Goal: Task Accomplishment & Management: Use online tool/utility

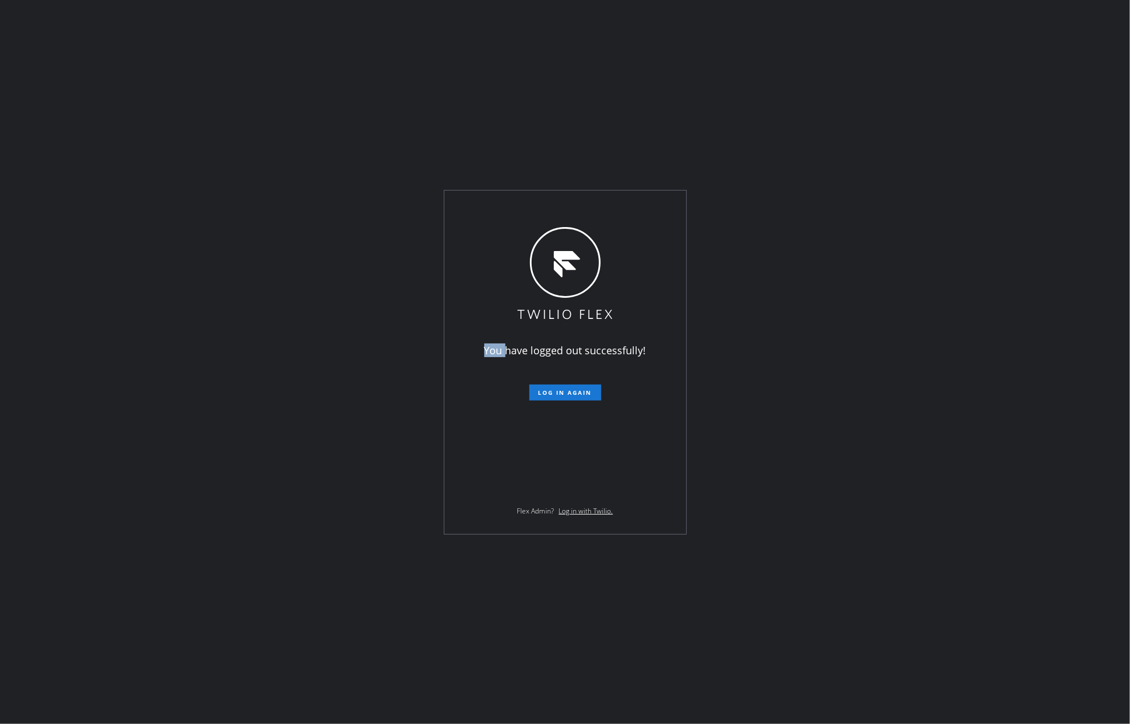
click at [283, 368] on div "You have logged out successfully! Log in again Flex Admin? Log in with Twilio." at bounding box center [565, 362] width 1130 height 724
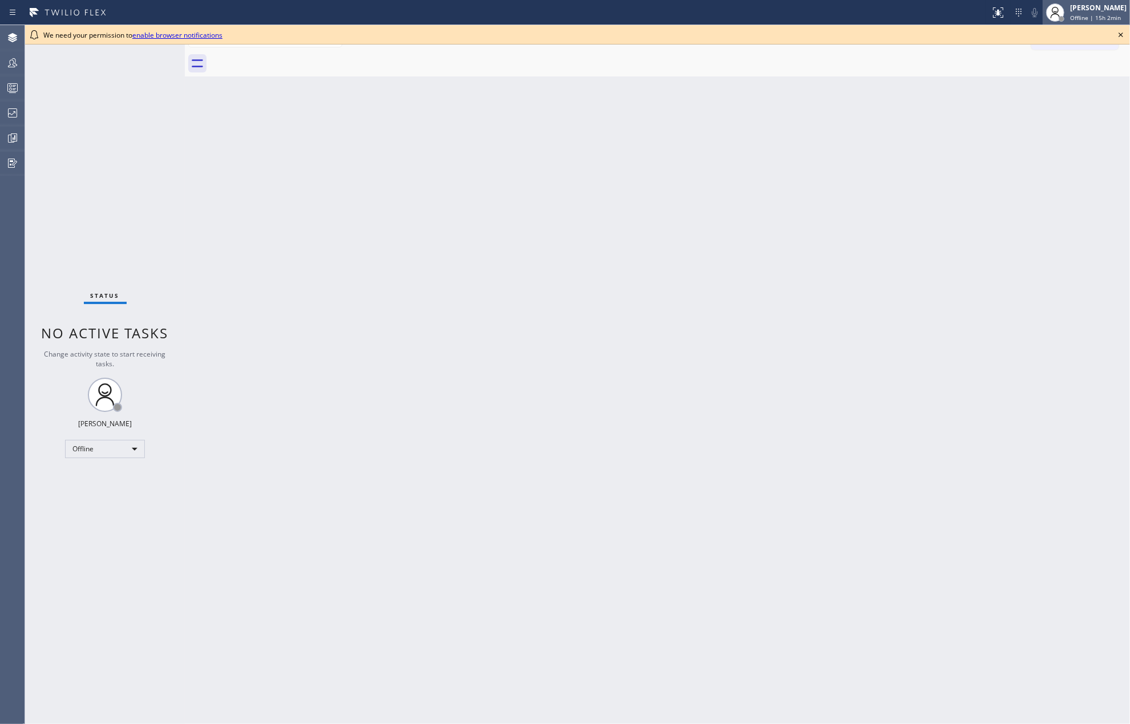
click at [1068, 8] on div at bounding box center [1055, 12] width 25 height 25
click at [1046, 74] on button "Unavailable" at bounding box center [1073, 75] width 114 height 15
click at [1122, 35] on icon at bounding box center [1121, 35] width 14 height 14
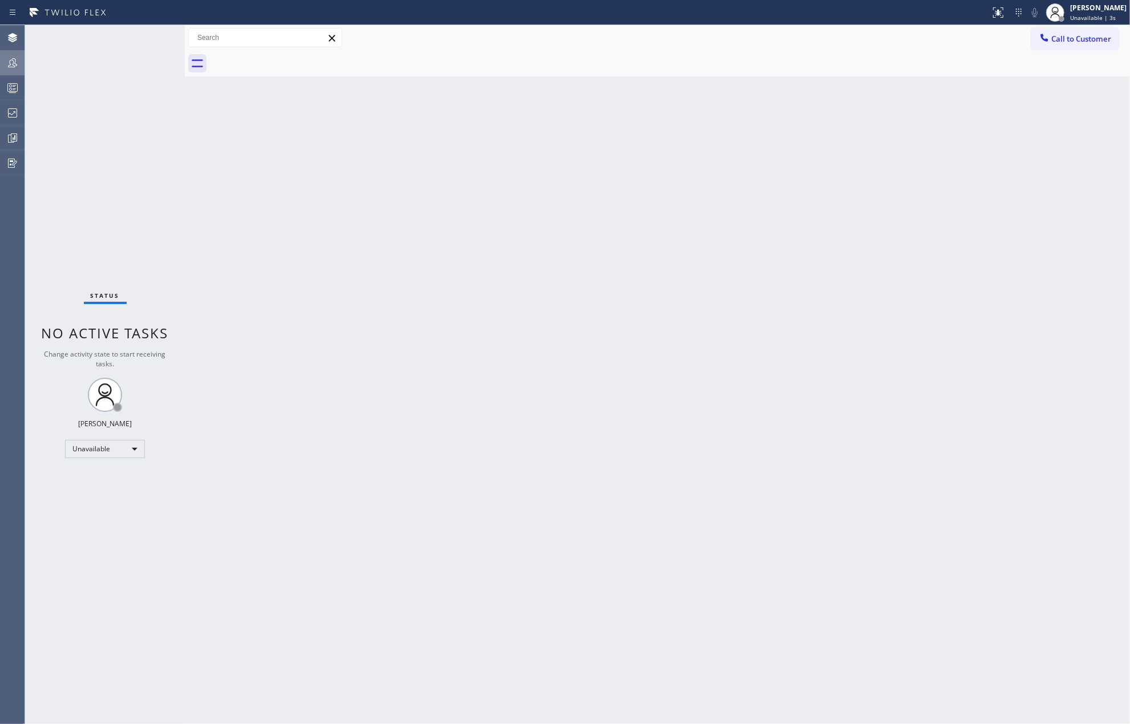
click at [12, 58] on icon at bounding box center [13, 63] width 14 height 14
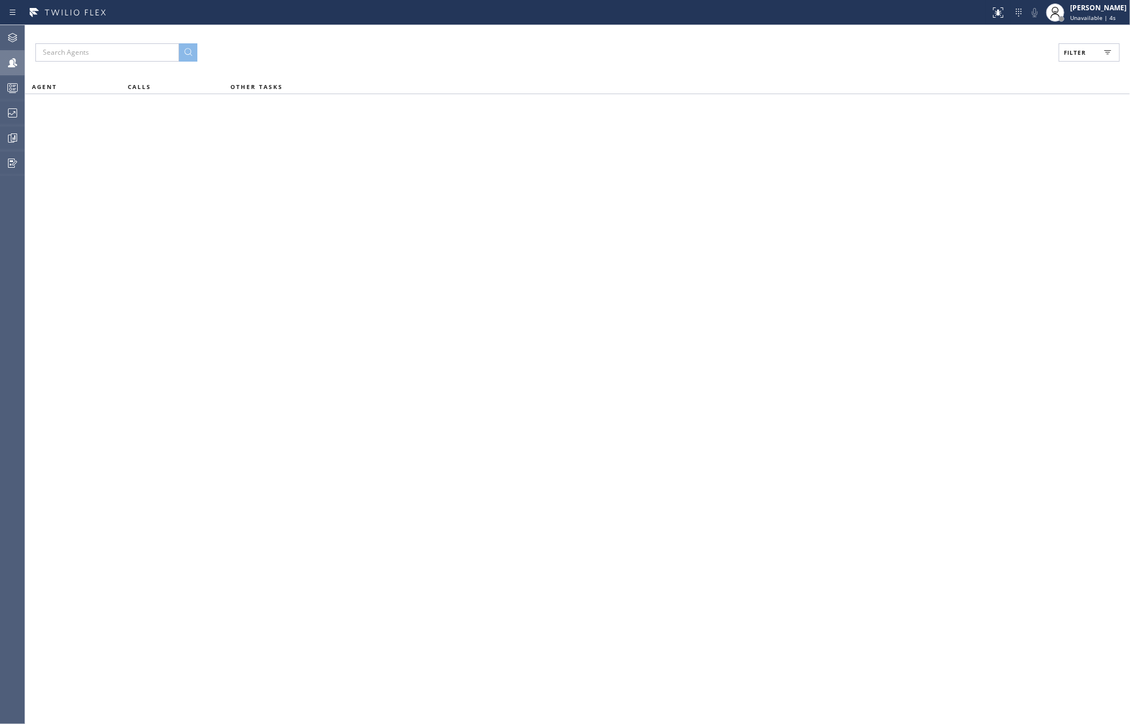
click at [1091, 50] on button "Filter" at bounding box center [1089, 52] width 61 height 18
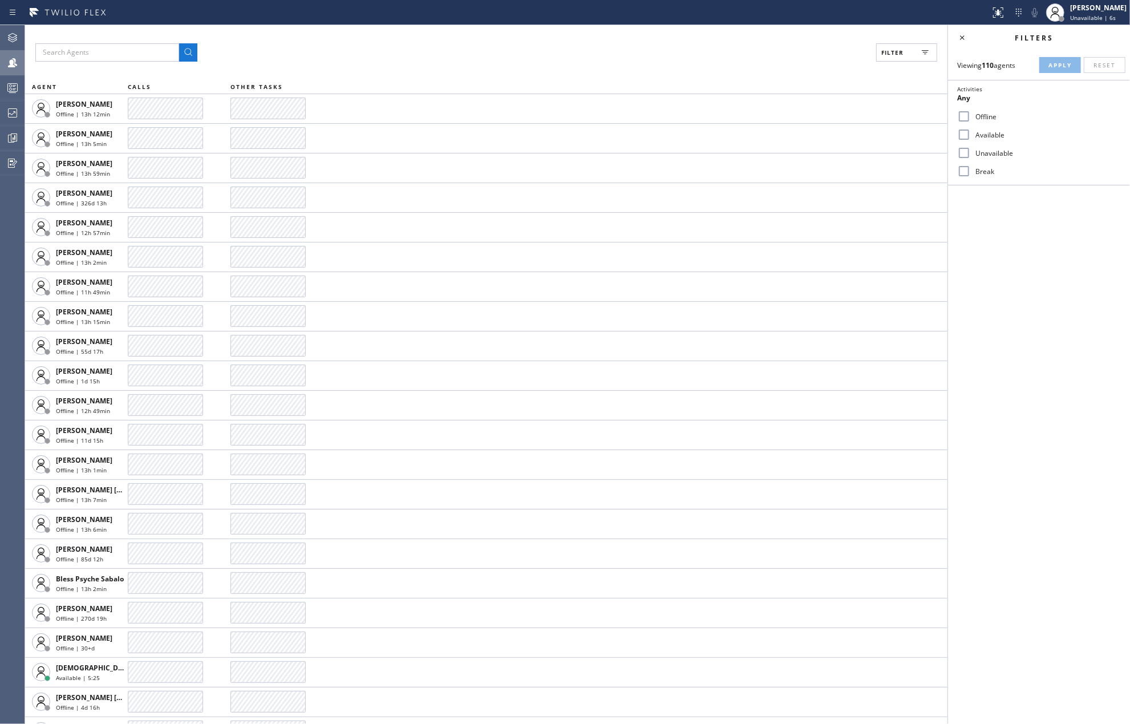
click at [964, 131] on input "Available" at bounding box center [964, 135] width 14 height 14
checkbox input "true"
click at [963, 170] on input "Break" at bounding box center [964, 171] width 14 height 14
checkbox input "true"
click at [1063, 58] on button "Apply" at bounding box center [1060, 65] width 42 height 16
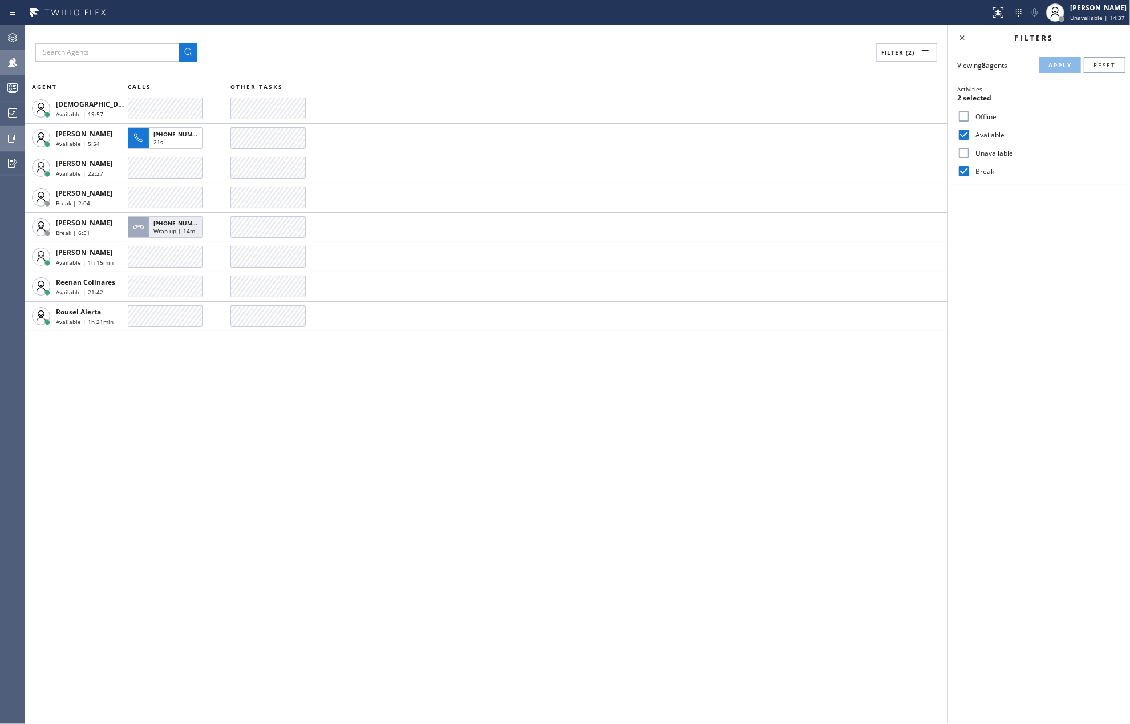
click at [13, 133] on icon at bounding box center [13, 138] width 14 height 14
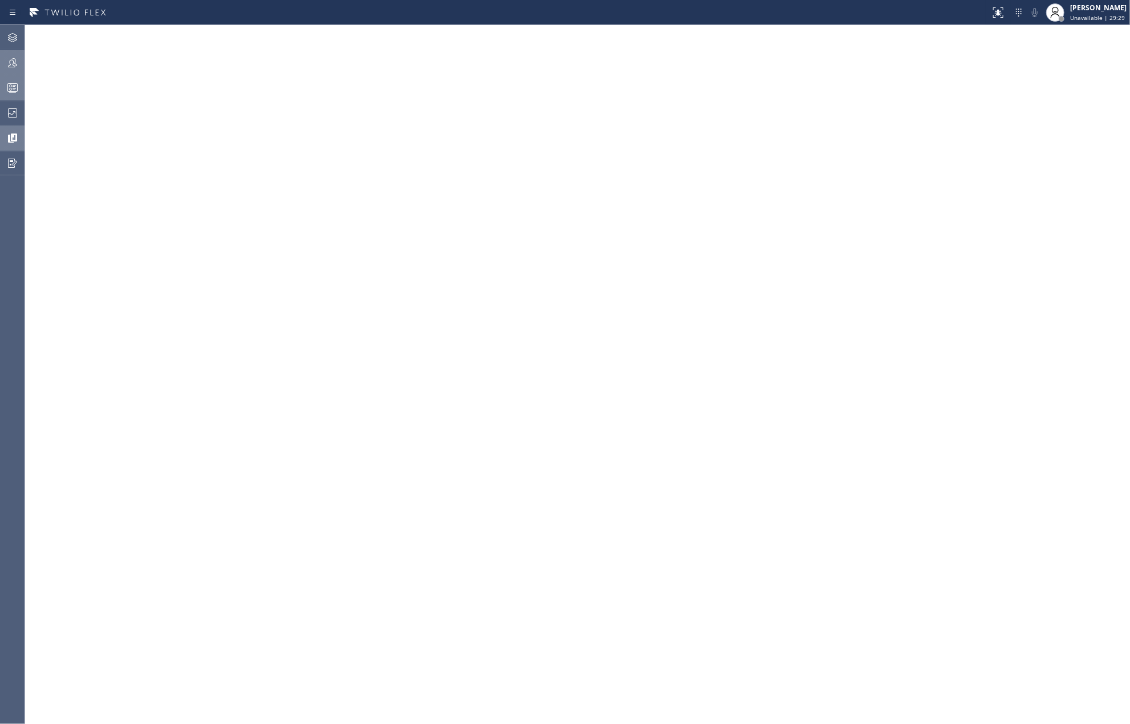
click at [14, 90] on icon at bounding box center [13, 89] width 6 height 7
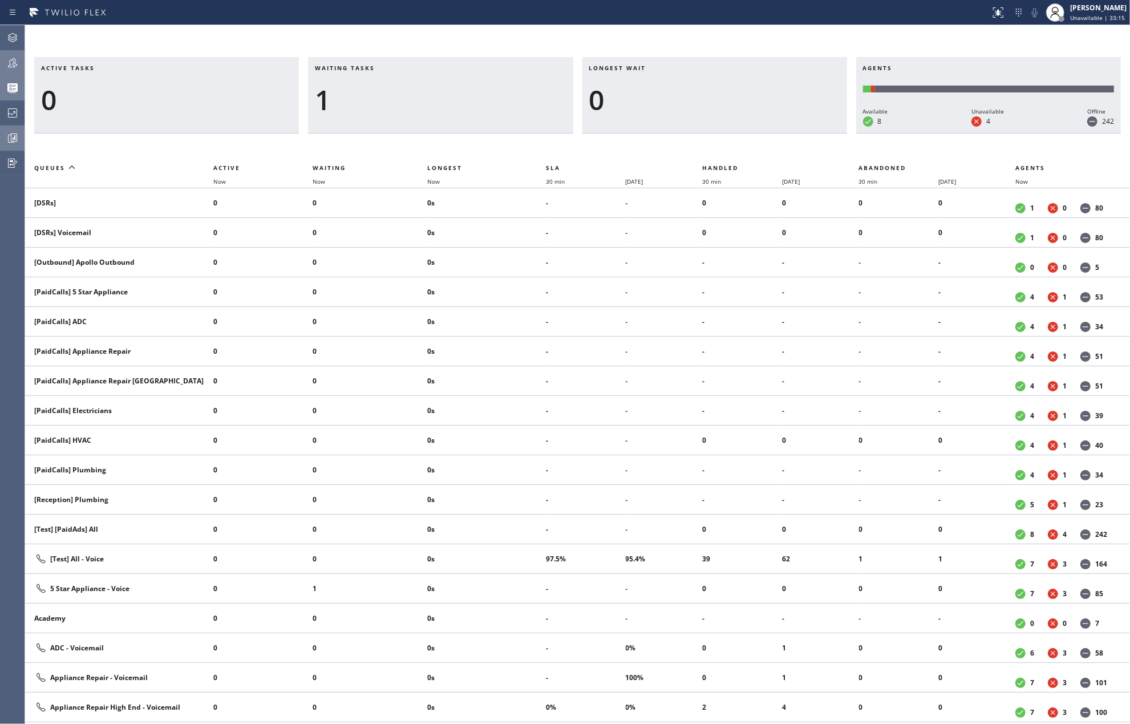
click at [11, 66] on icon at bounding box center [13, 63] width 14 height 14
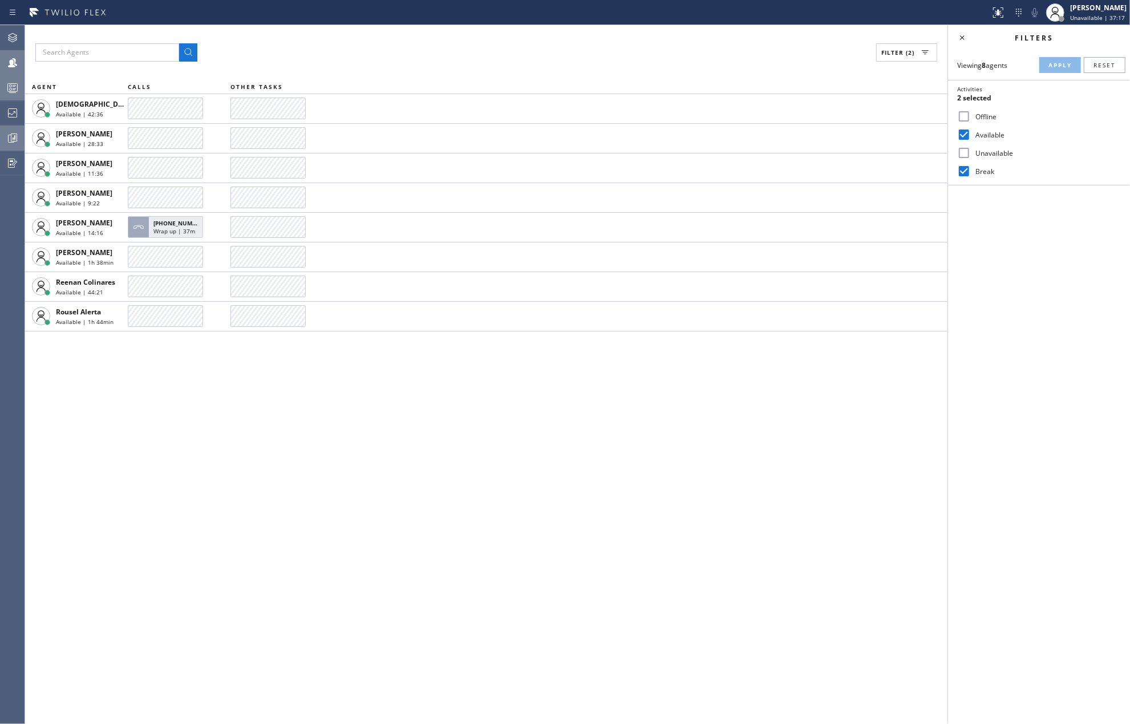
drag, startPoint x: 329, startPoint y: 402, endPoint x: 343, endPoint y: 391, distance: 17.5
click at [329, 402] on div "Filter (2) AGENT CALLS OTHER TASKS Christian Cinco Available | 42:36 Esmael Jar…" at bounding box center [486, 374] width 923 height 699
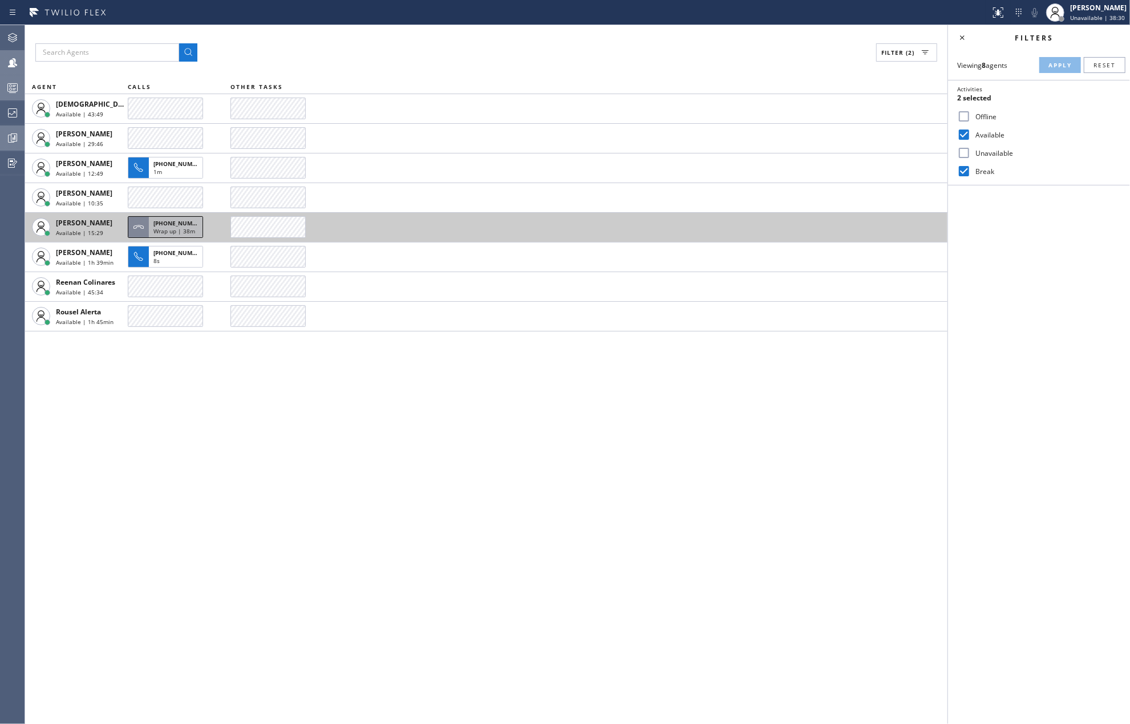
click at [169, 227] on span "Wrap up | 38m" at bounding box center [174, 231] width 42 height 8
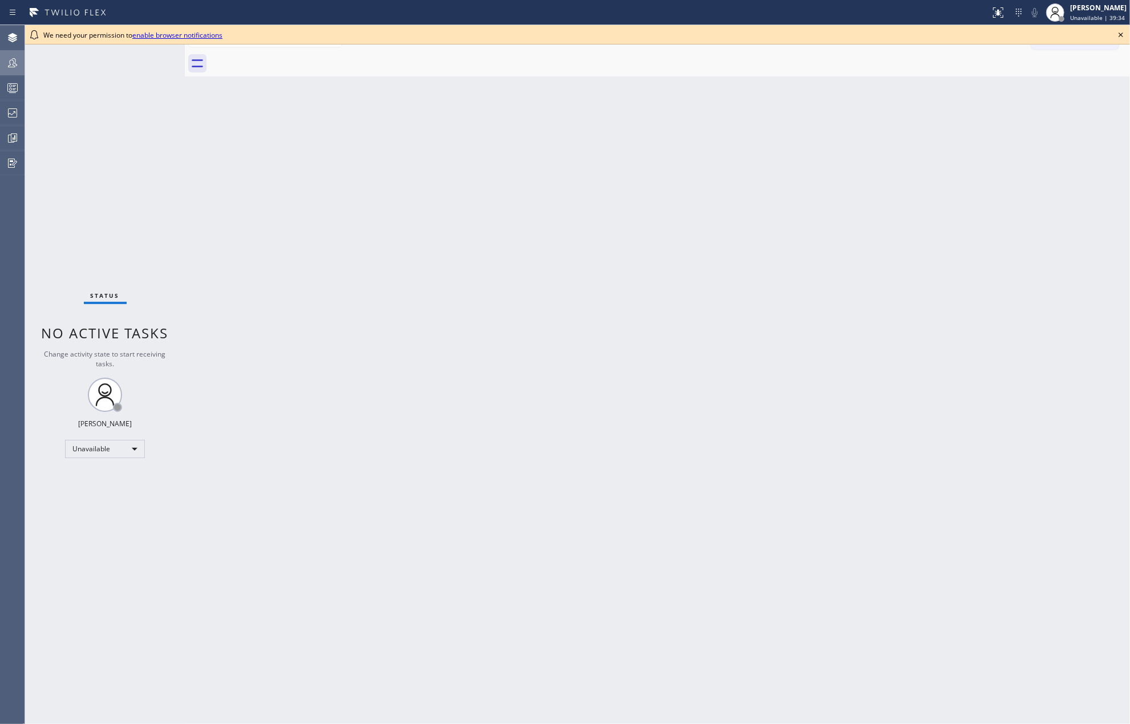
click at [8, 65] on icon at bounding box center [13, 63] width 14 height 14
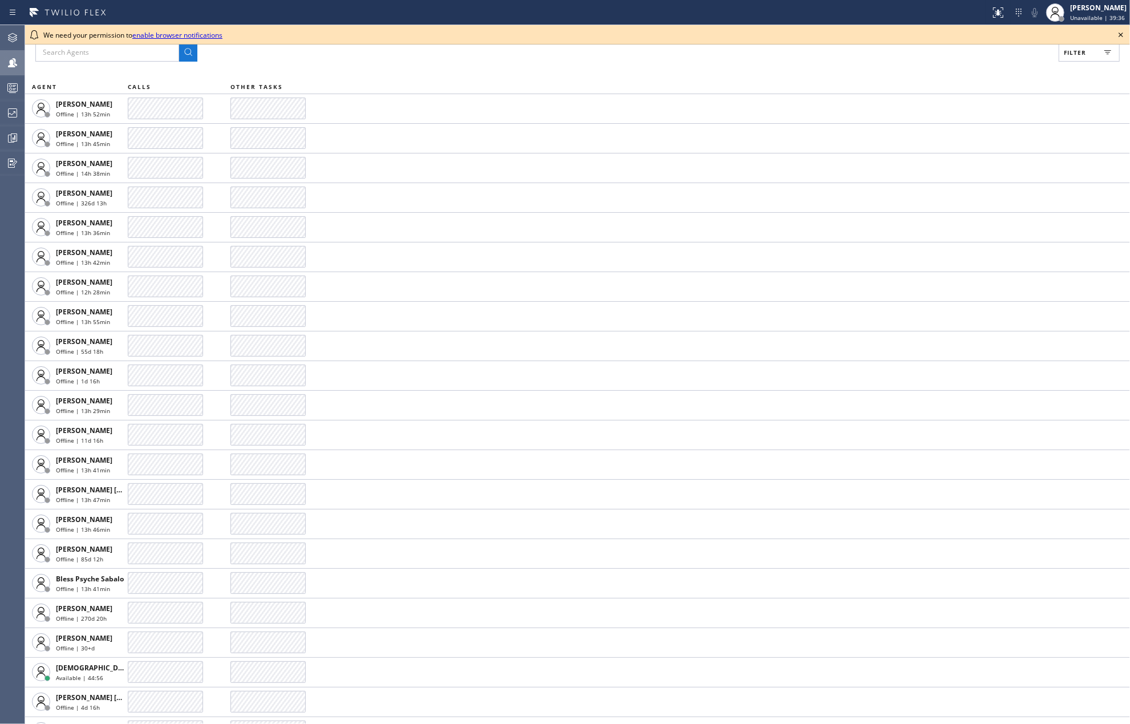
click at [1070, 49] on span "Filter" at bounding box center [1075, 52] width 22 height 8
click at [962, 131] on input "Available" at bounding box center [964, 135] width 14 height 14
checkbox input "true"
click at [964, 169] on input "Break" at bounding box center [964, 171] width 14 height 14
checkbox input "true"
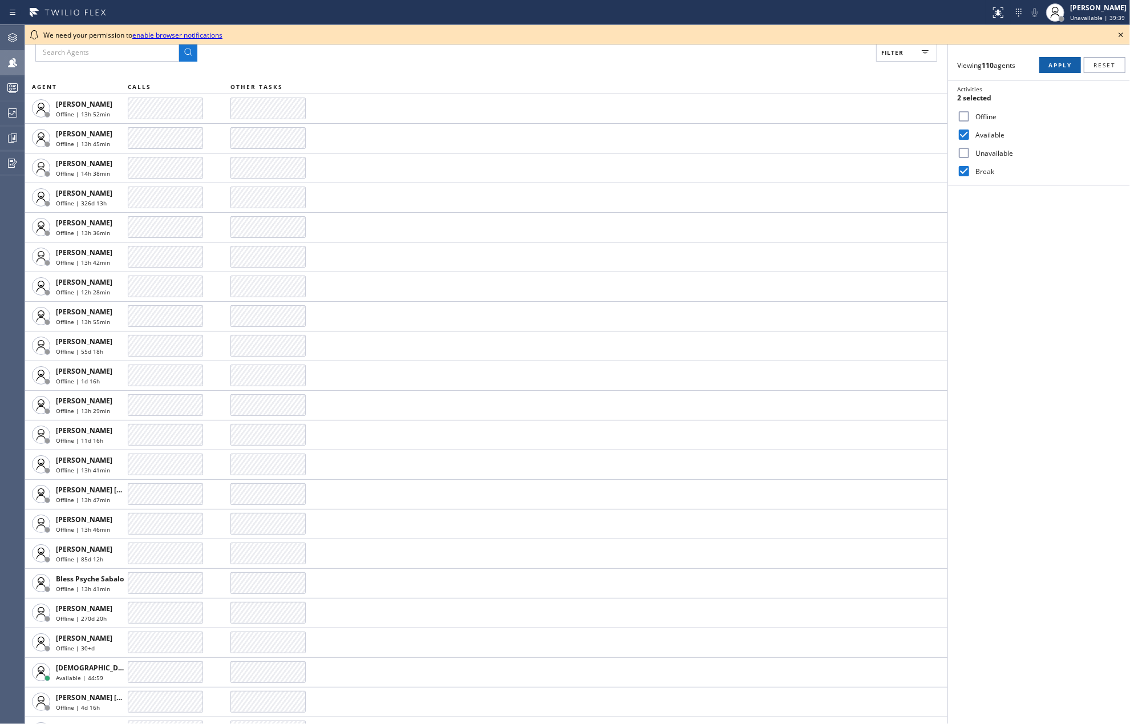
click at [1047, 67] on button "Apply" at bounding box center [1060, 65] width 42 height 16
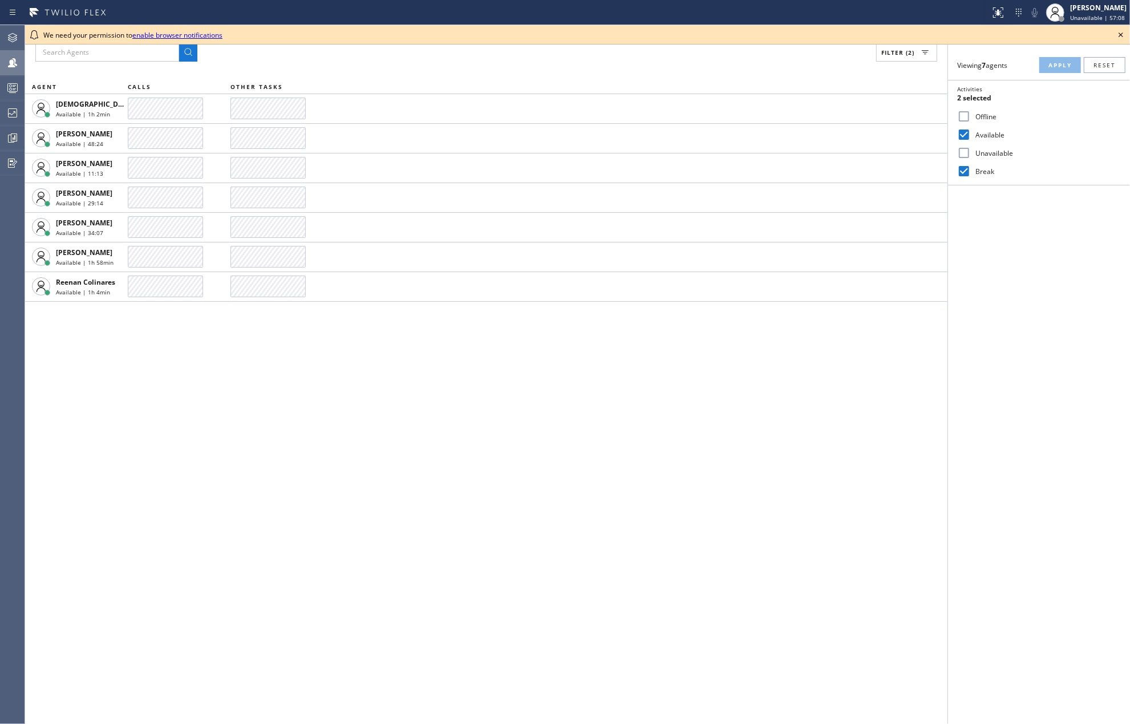
click at [375, 477] on div "Filter (2) AGENT CALLS OTHER TASKS Christian Cinco Available | 1h 2min Esmael J…" at bounding box center [486, 374] width 923 height 699
click at [644, 409] on div "Filter (2) AGENT CALLS OTHER TASKS Christian Cinco Available | 1h 2min Esmael J…" at bounding box center [486, 374] width 923 height 699
click at [1120, 37] on icon at bounding box center [1121, 35] width 14 height 14
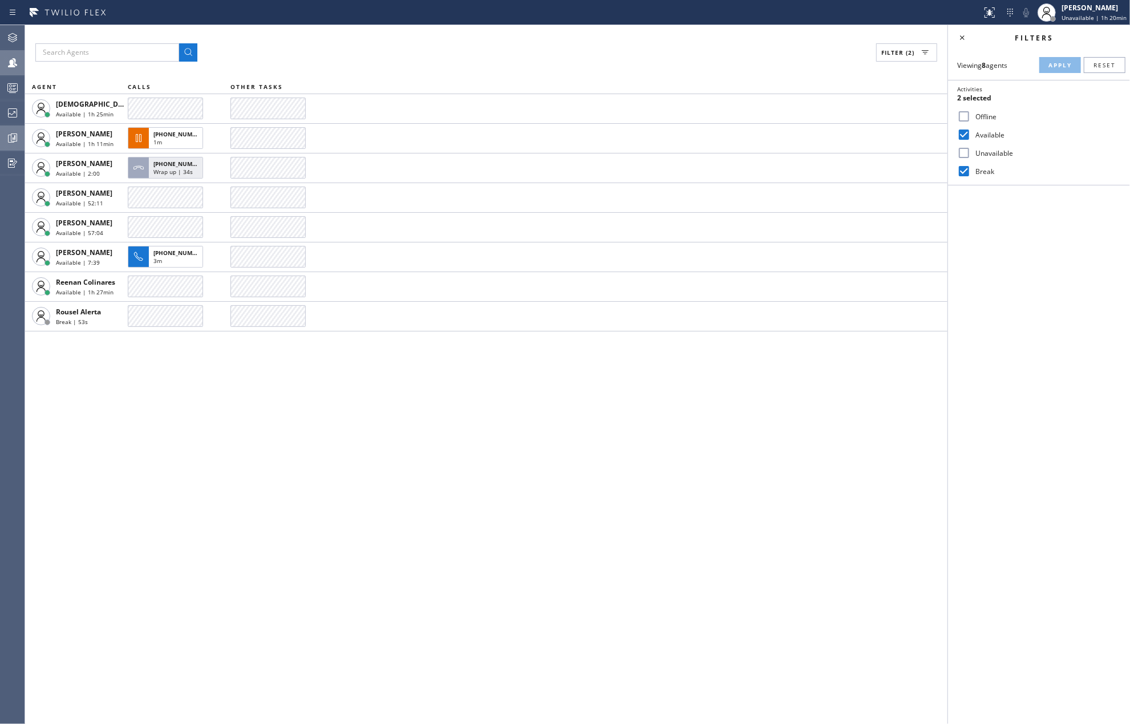
click at [10, 138] on icon at bounding box center [13, 138] width 14 height 14
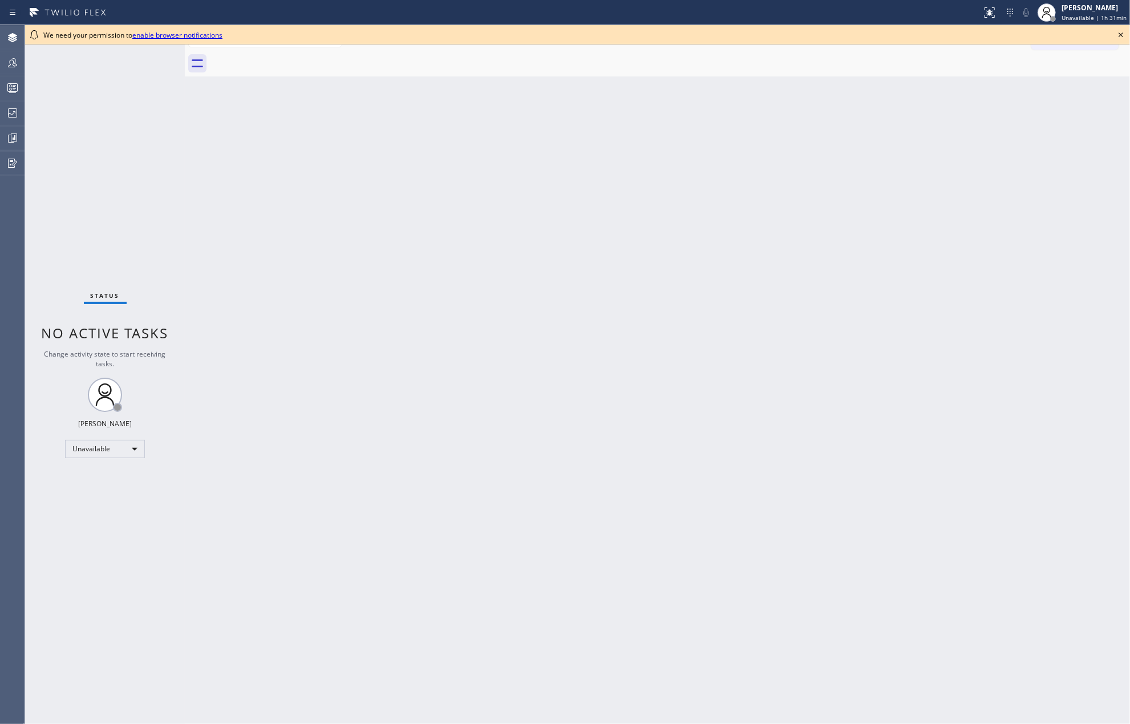
click at [1115, 34] on icon at bounding box center [1121, 35] width 14 height 14
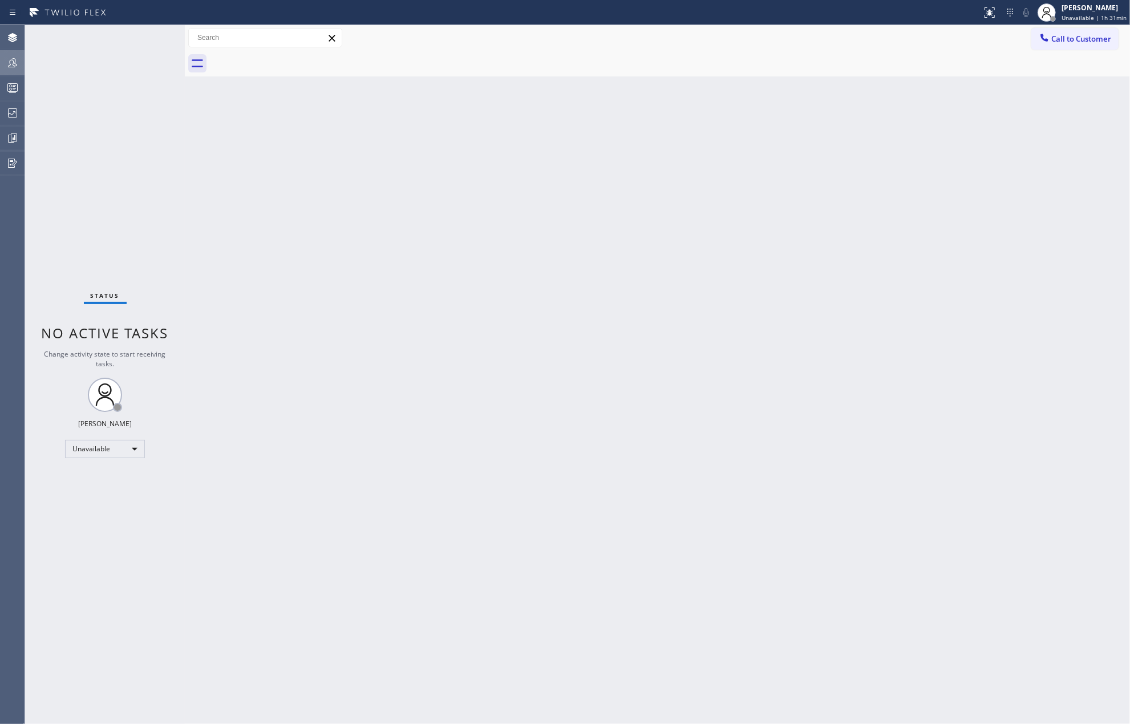
click at [7, 64] on icon at bounding box center [13, 63] width 14 height 14
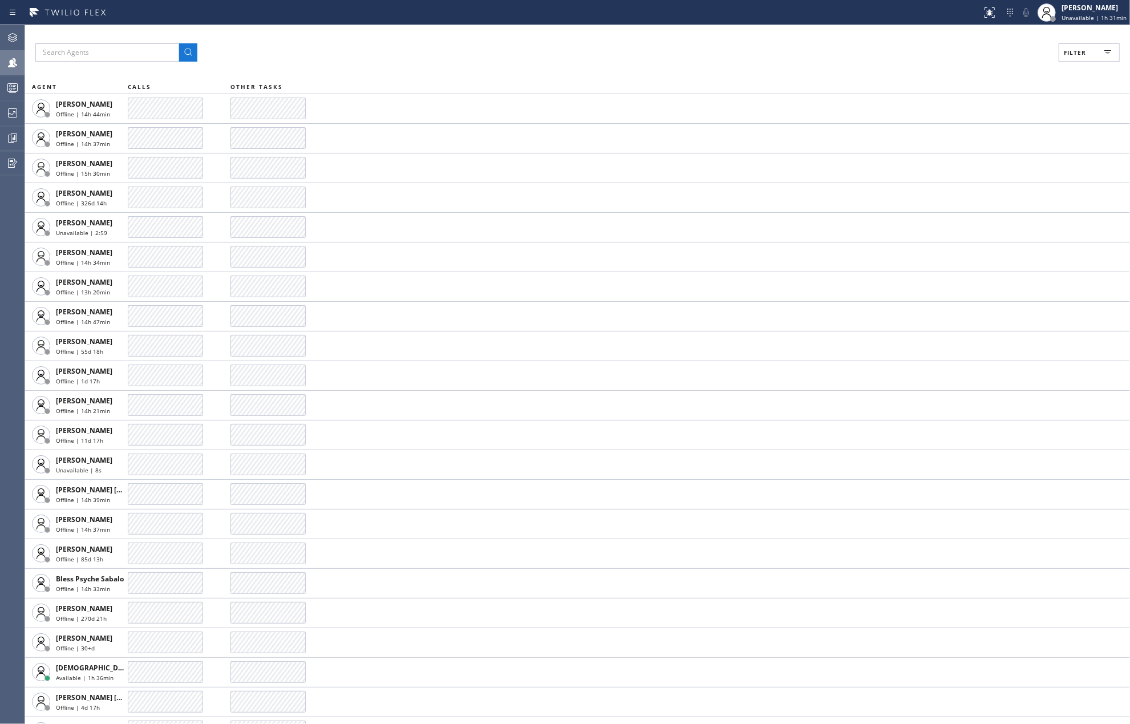
click at [1062, 55] on button "Filter" at bounding box center [1089, 52] width 61 height 18
click at [979, 132] on label "Available" at bounding box center [1046, 135] width 150 height 10
click at [971, 132] on input "Available" at bounding box center [964, 135] width 14 height 14
checkbox input "true"
click at [977, 172] on label "Break" at bounding box center [1046, 172] width 150 height 10
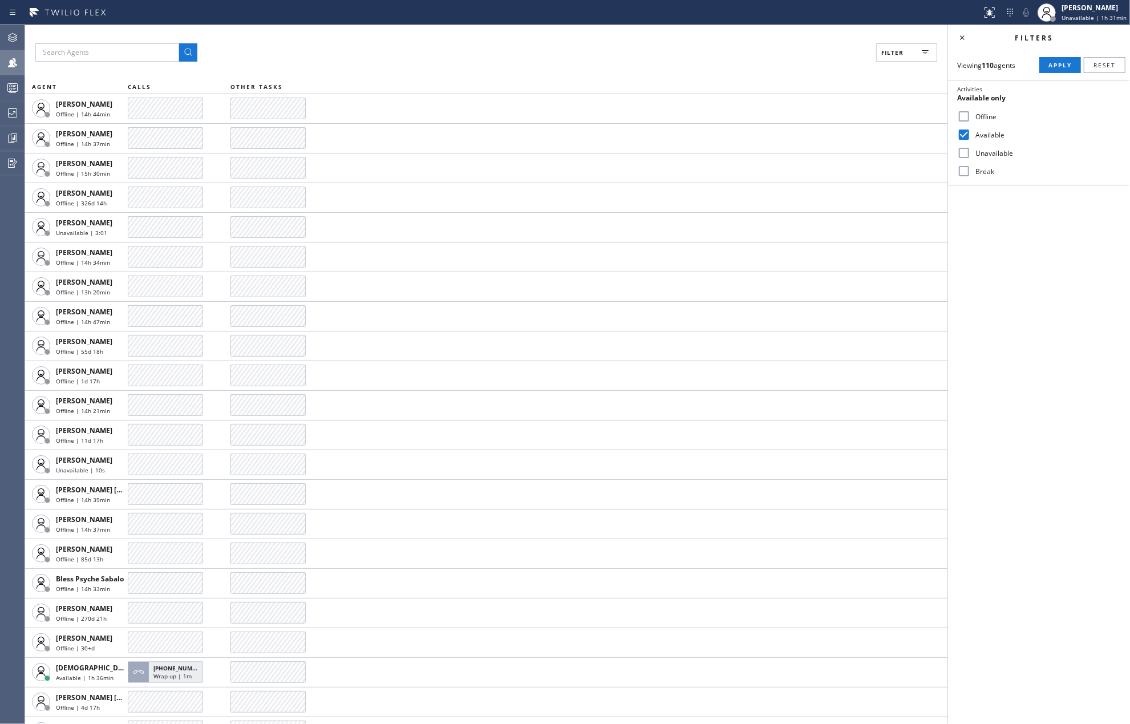
click at [971, 172] on input "Break" at bounding box center [964, 171] width 14 height 14
checkbox input "true"
click at [1055, 61] on span "Apply" at bounding box center [1060, 65] width 23 height 8
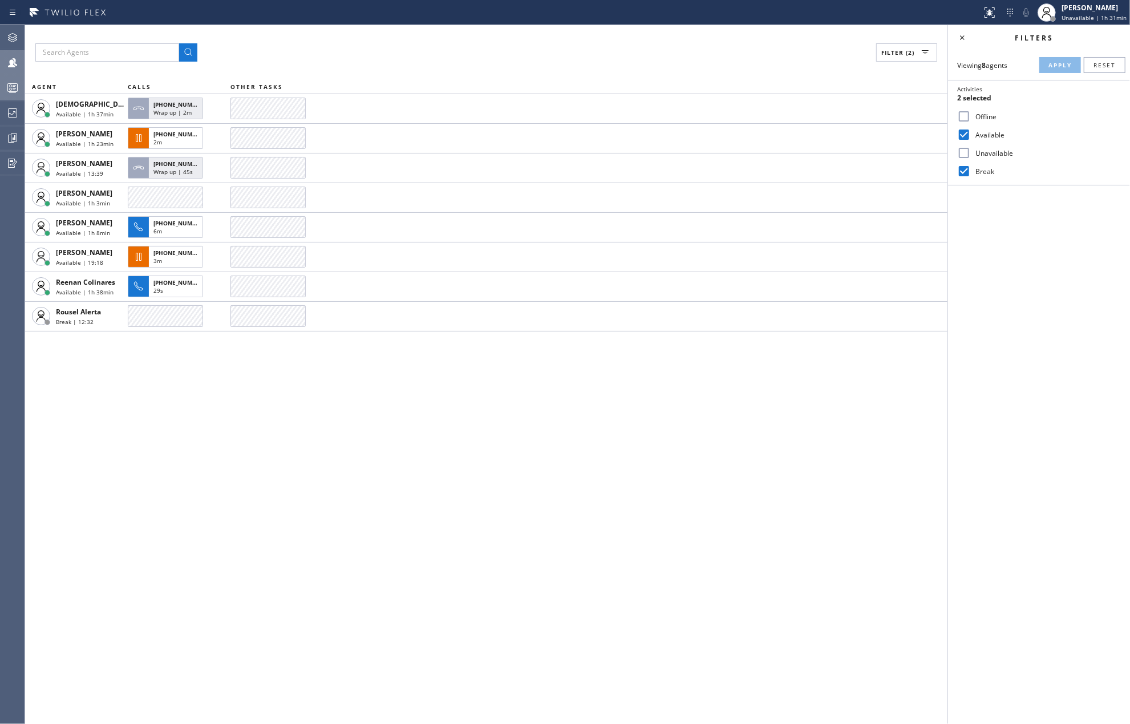
click at [7, 96] on div at bounding box center [12, 87] width 25 height 23
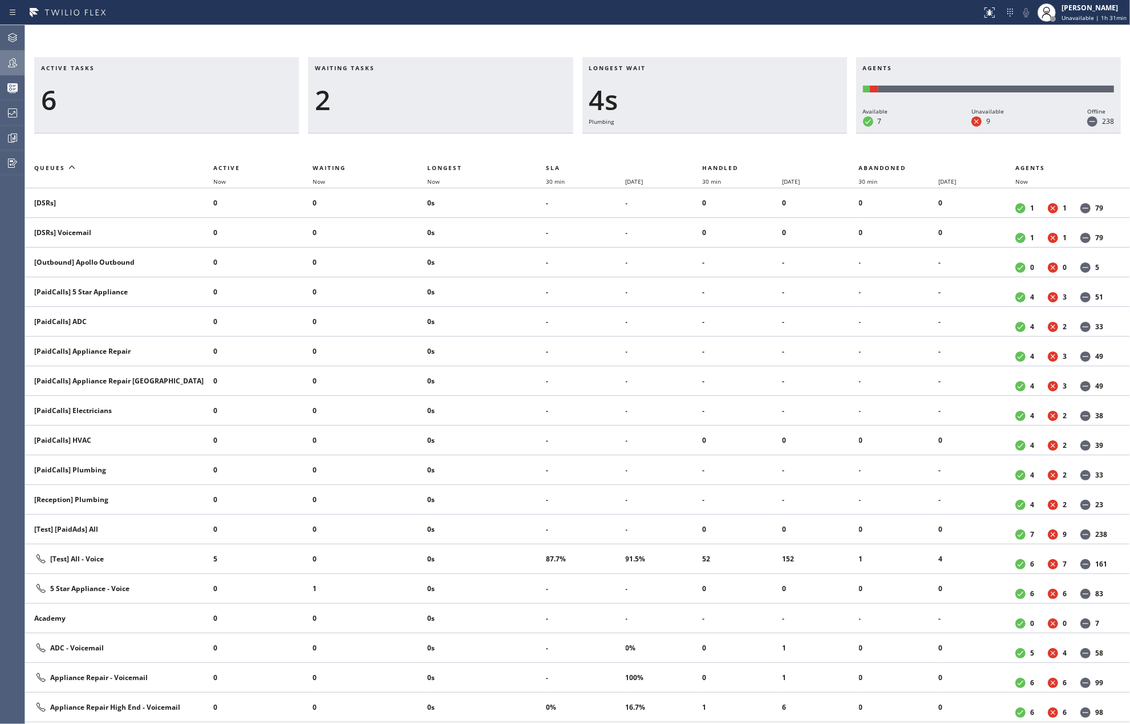
click at [14, 59] on icon at bounding box center [13, 63] width 14 height 14
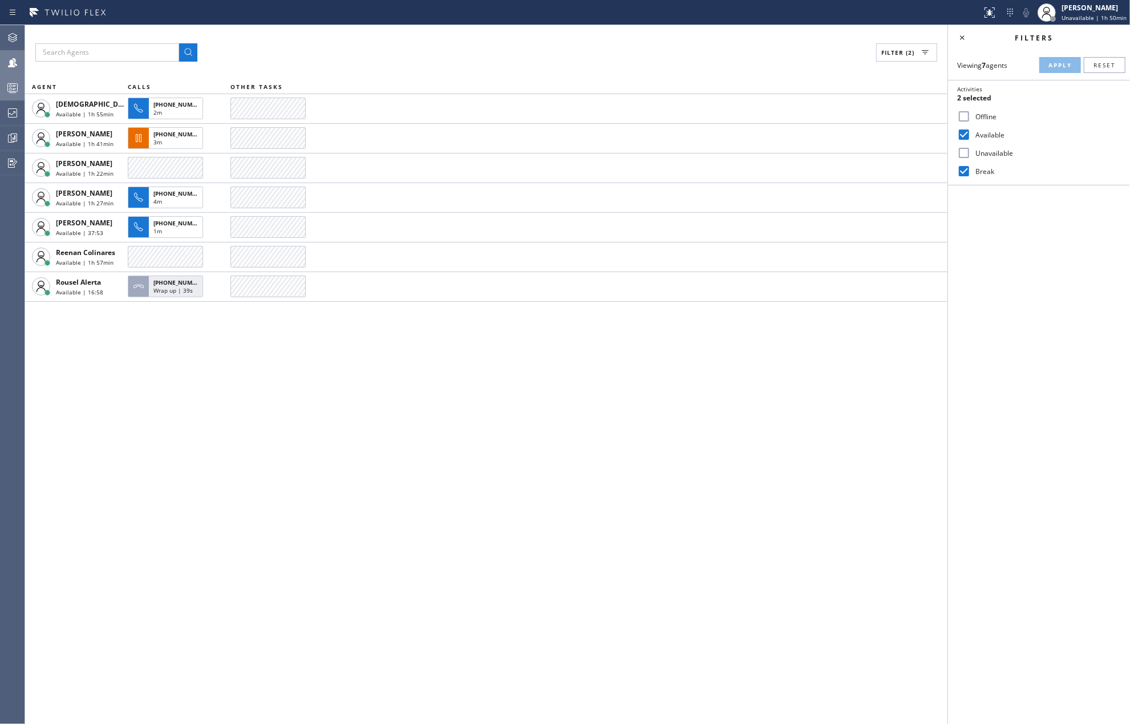
click at [15, 92] on icon at bounding box center [13, 89] width 6 height 7
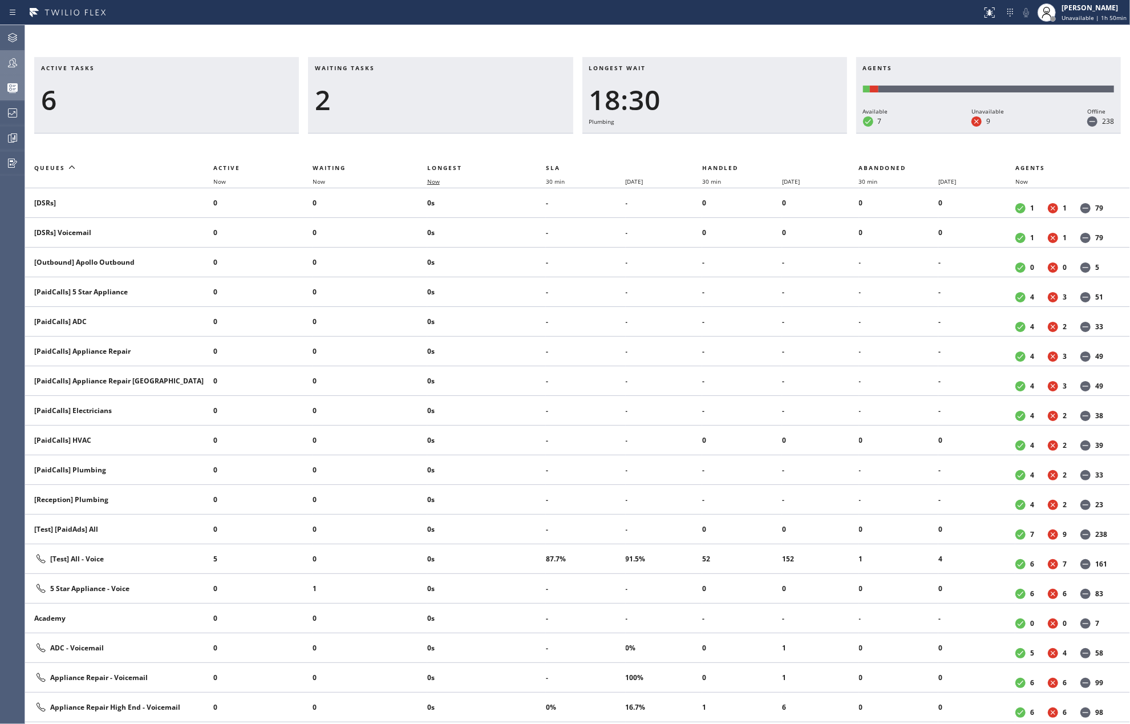
click at [432, 181] on span "Now" at bounding box center [433, 181] width 13 height 8
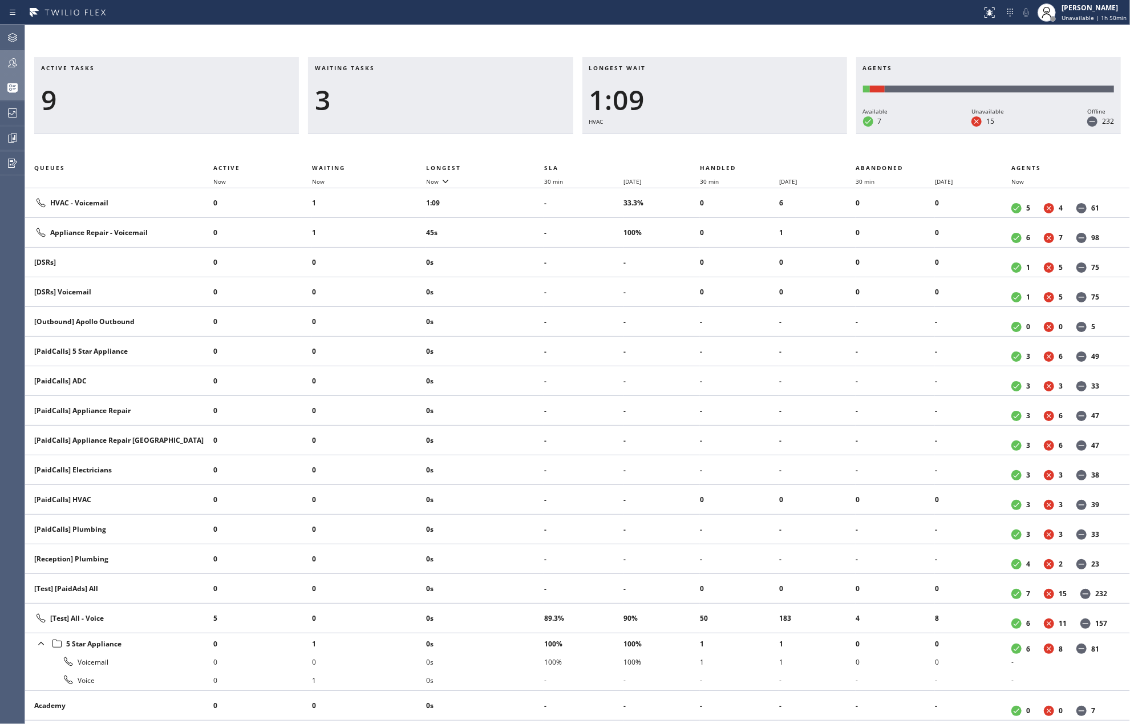
click at [7, 53] on div at bounding box center [12, 62] width 25 height 23
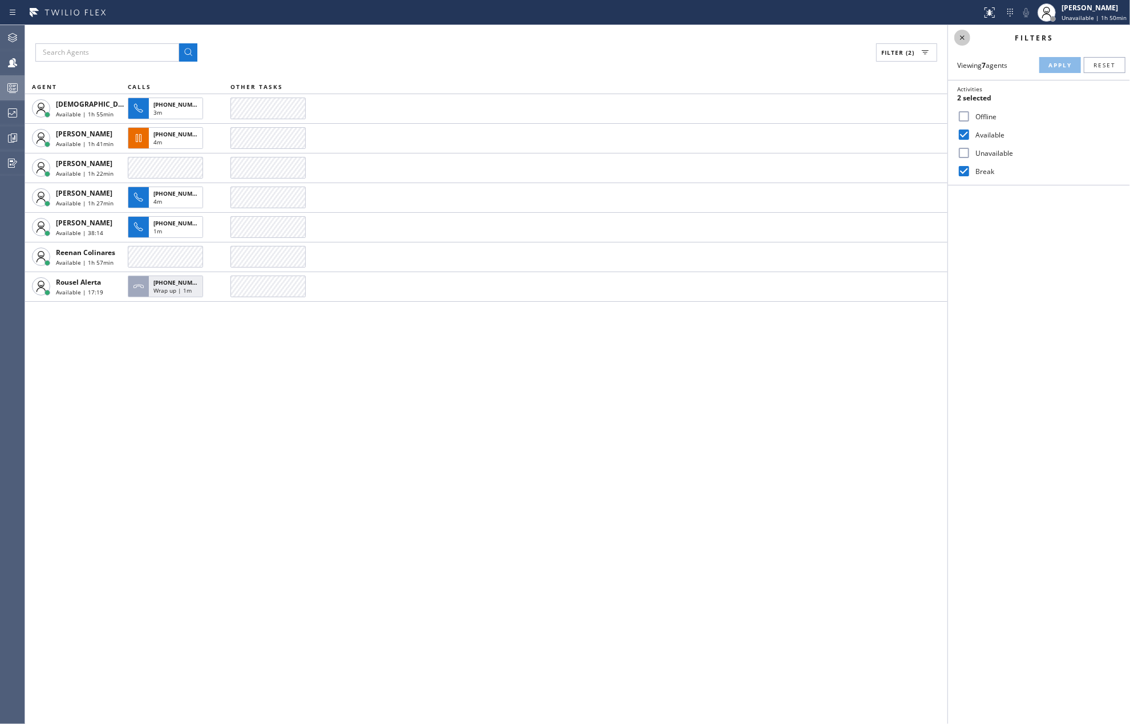
click at [957, 38] on icon at bounding box center [963, 38] width 14 height 14
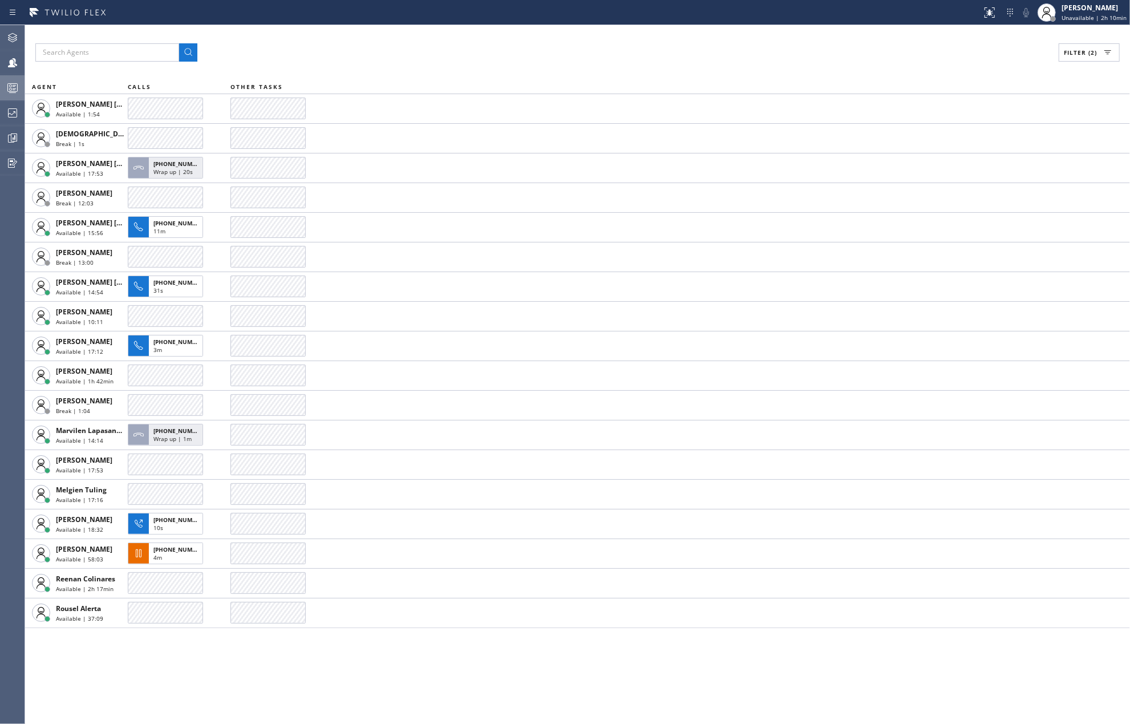
click at [6, 86] on icon at bounding box center [13, 88] width 14 height 14
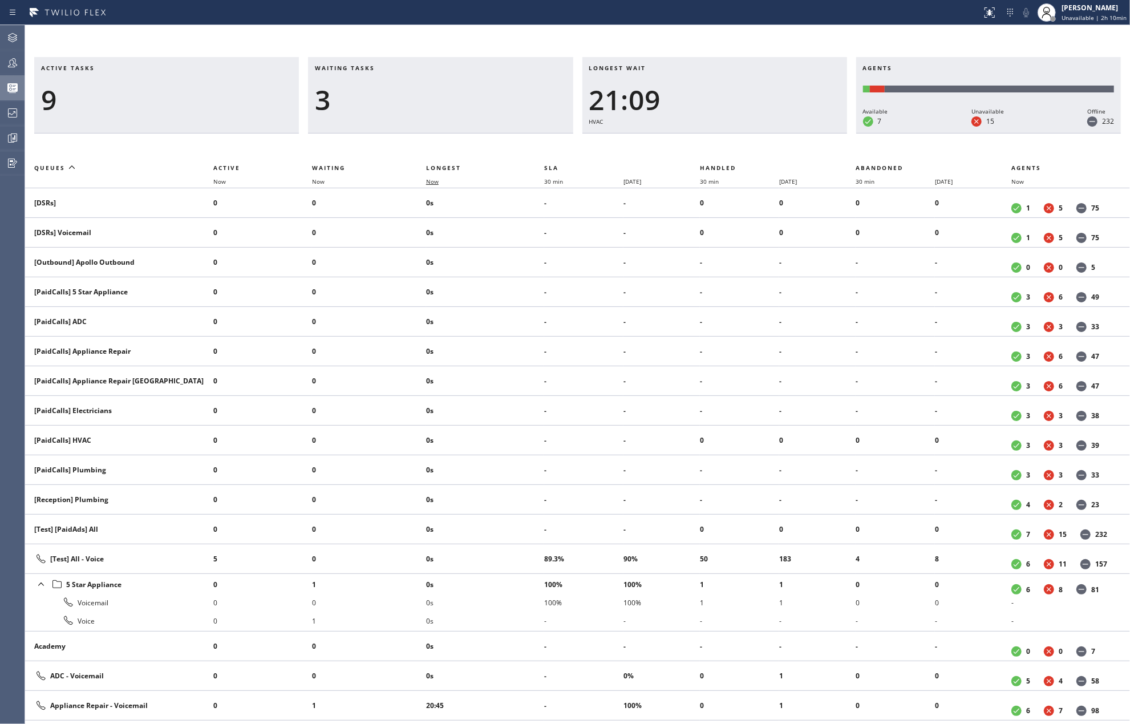
click at [428, 183] on span "Now" at bounding box center [432, 181] width 13 height 8
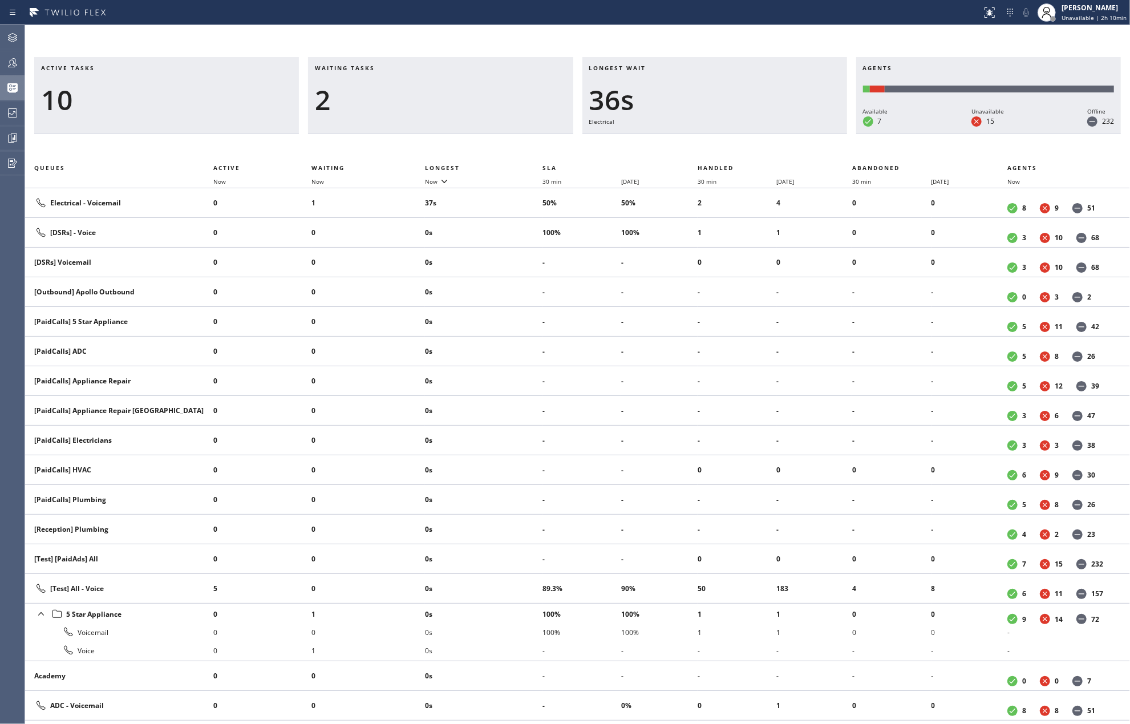
click at [10, 60] on icon at bounding box center [13, 63] width 14 height 14
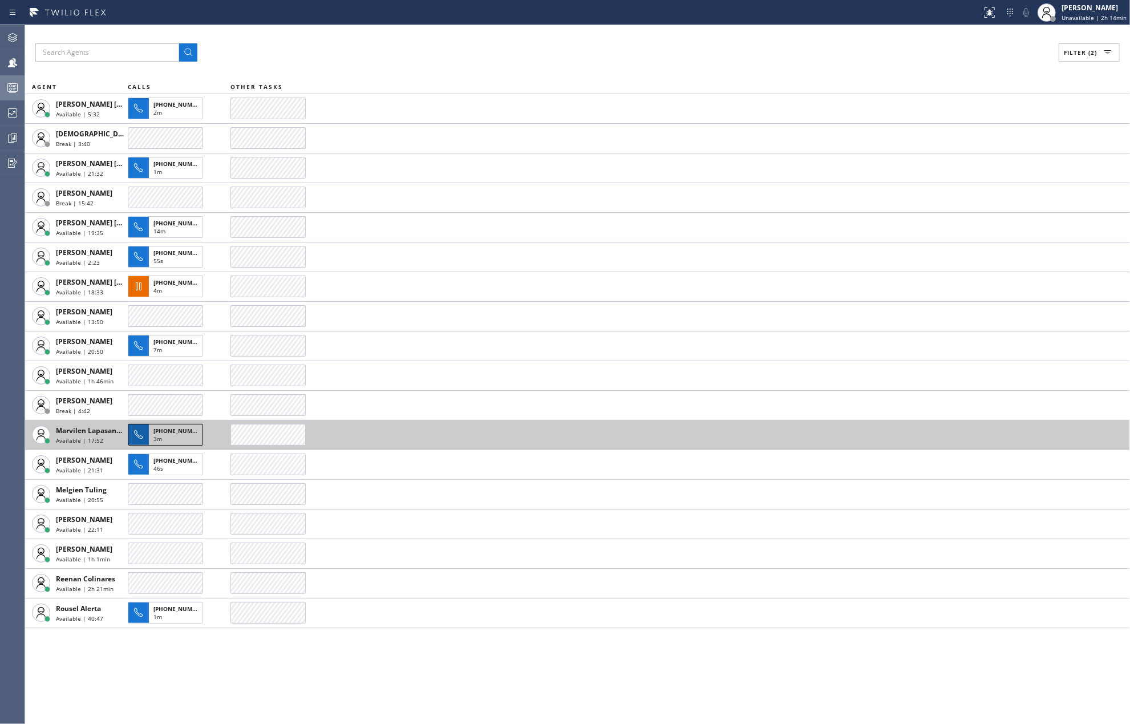
click at [170, 434] on span "+18183003059" at bounding box center [179, 431] width 52 height 8
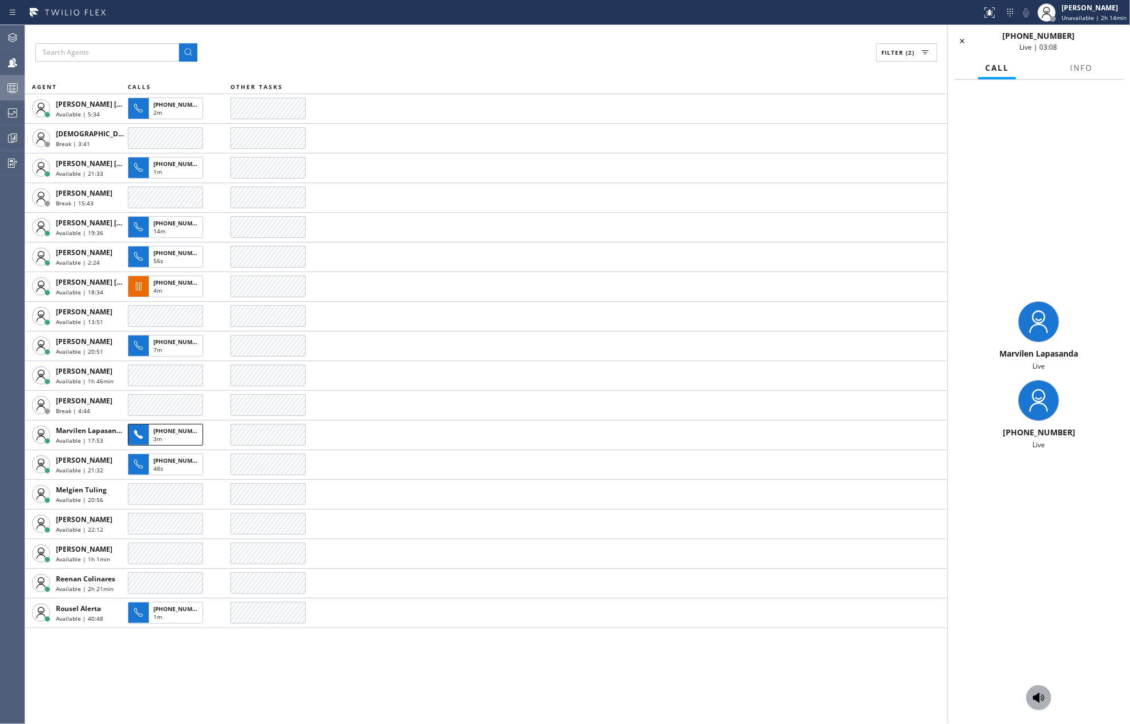
click at [1038, 692] on icon at bounding box center [1039, 698] width 14 height 14
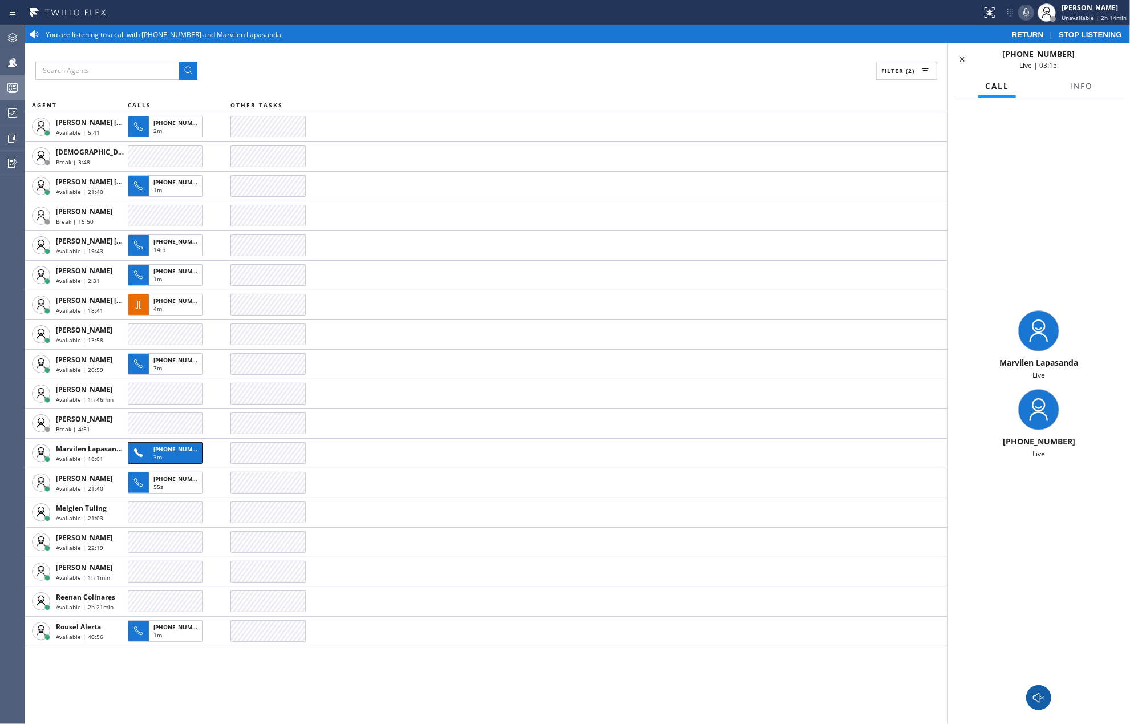
click at [1030, 13] on icon at bounding box center [1026, 13] width 14 height 14
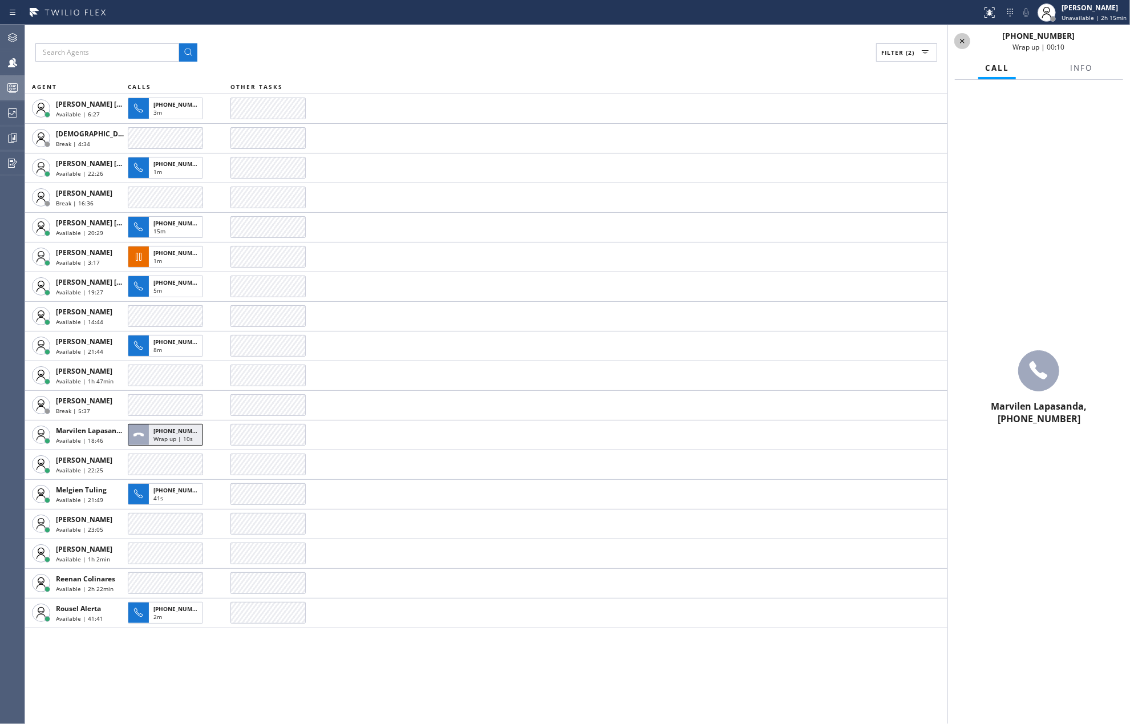
click at [962, 37] on icon at bounding box center [963, 41] width 14 height 14
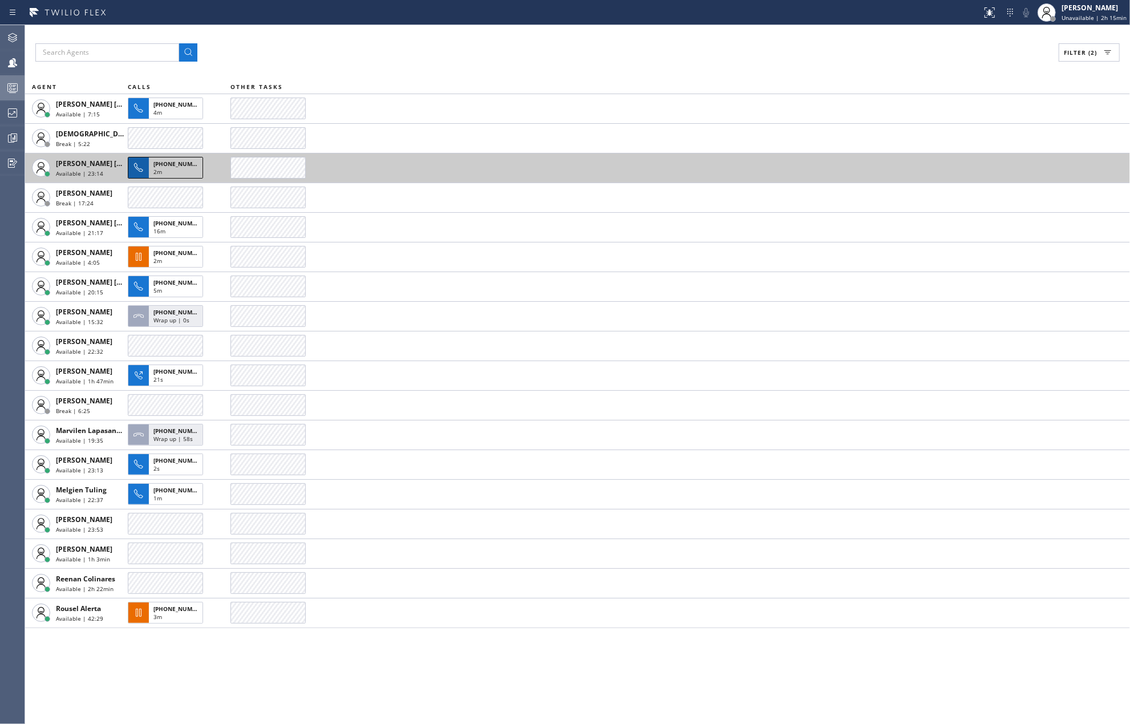
click at [163, 167] on span "+19736993757" at bounding box center [179, 164] width 52 height 8
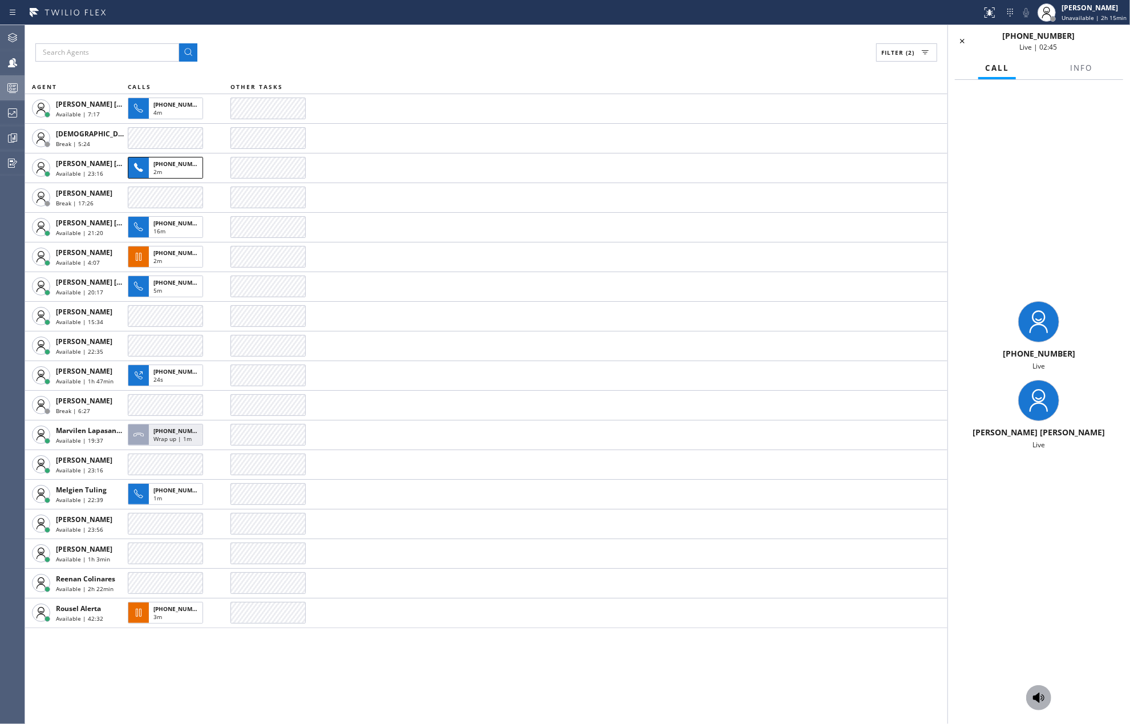
click at [1041, 695] on icon at bounding box center [1039, 698] width 14 height 14
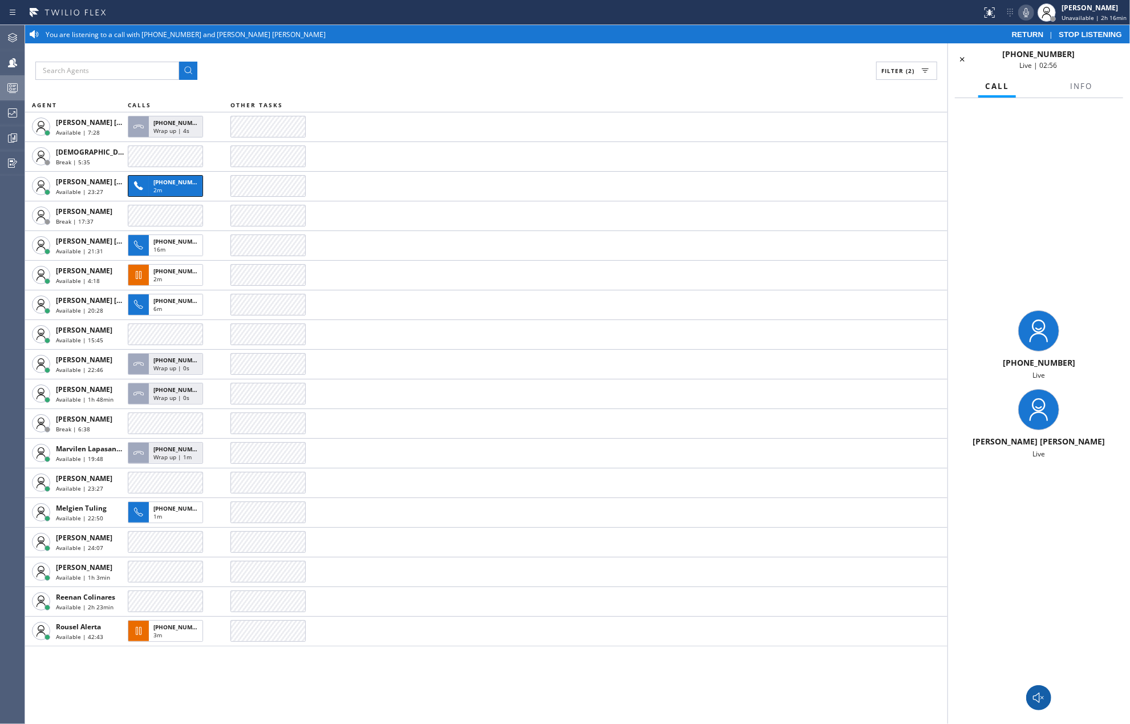
click at [1027, 10] on icon at bounding box center [1026, 13] width 14 height 14
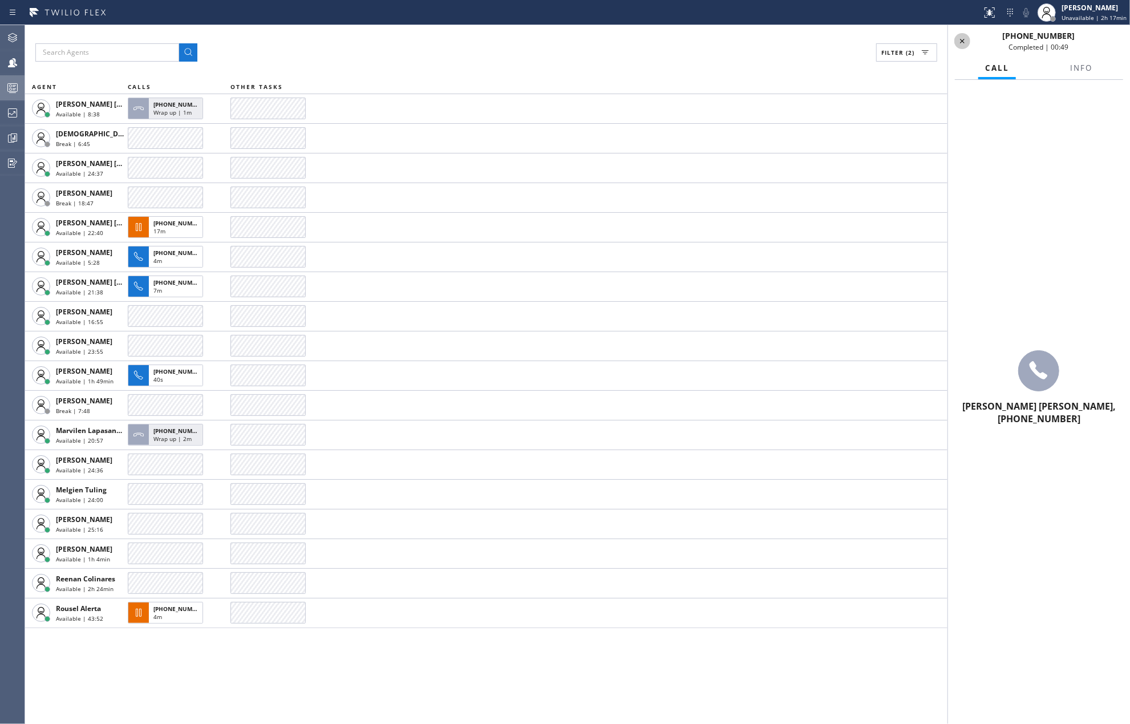
click at [961, 41] on icon at bounding box center [963, 41] width 14 height 14
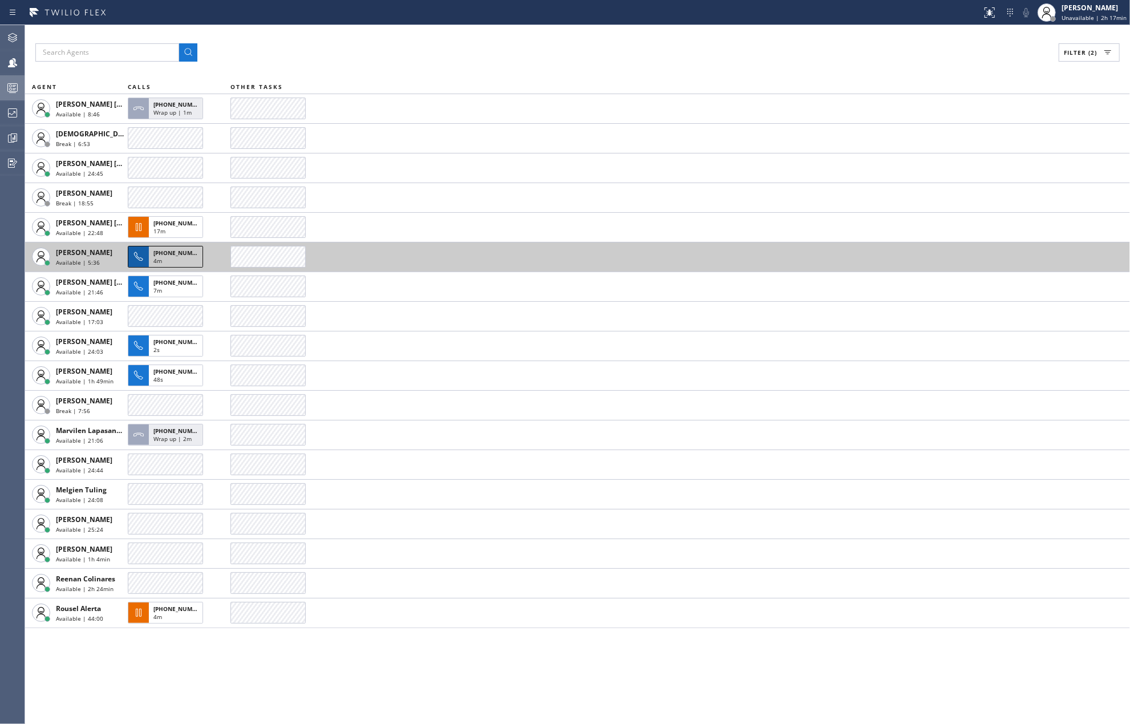
click at [172, 251] on span "+19498708677" at bounding box center [179, 253] width 52 height 8
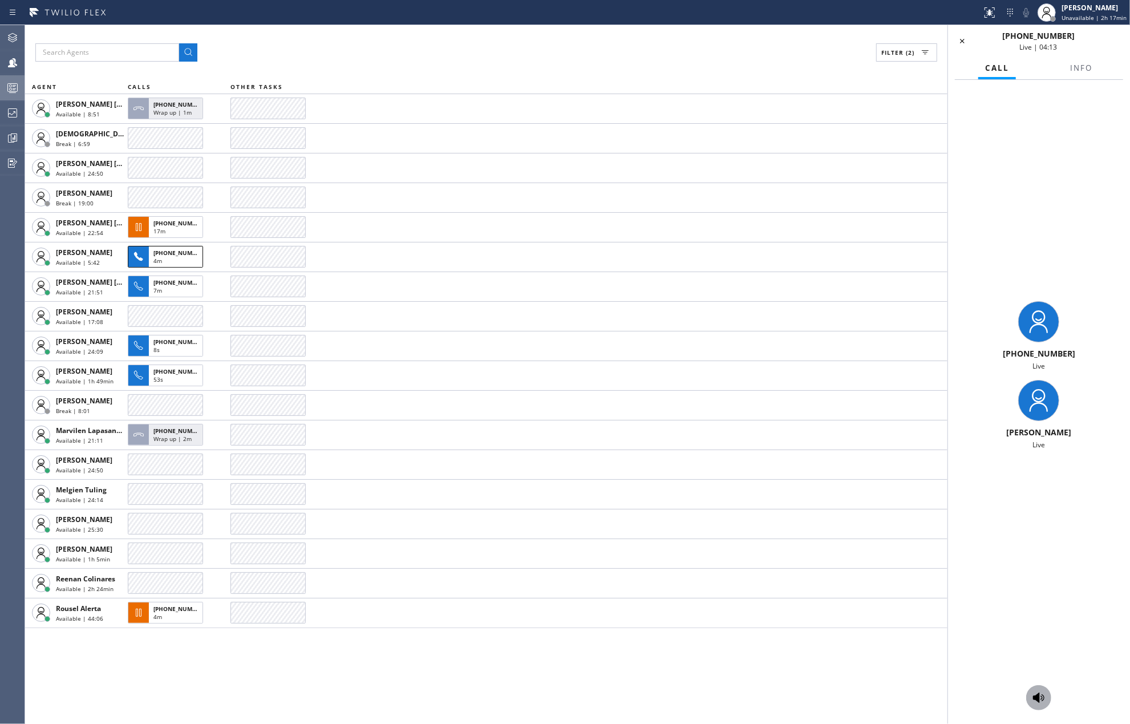
click at [1049, 701] on div at bounding box center [1038, 698] width 25 height 14
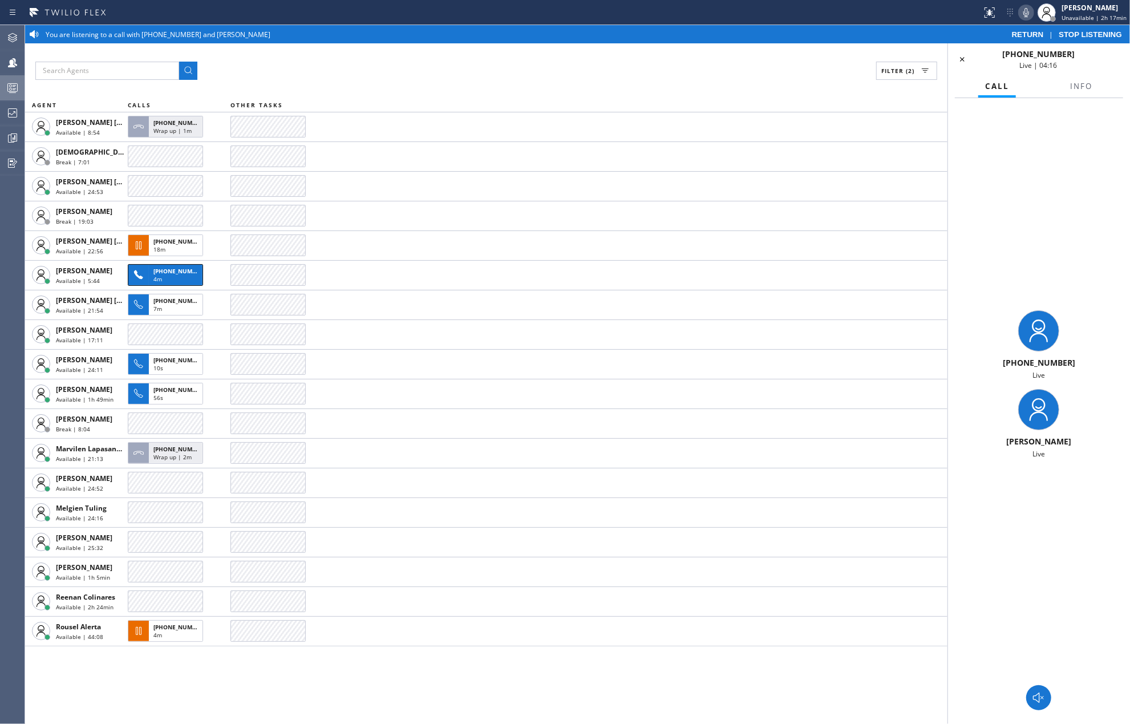
click at [1027, 10] on icon at bounding box center [1026, 13] width 14 height 14
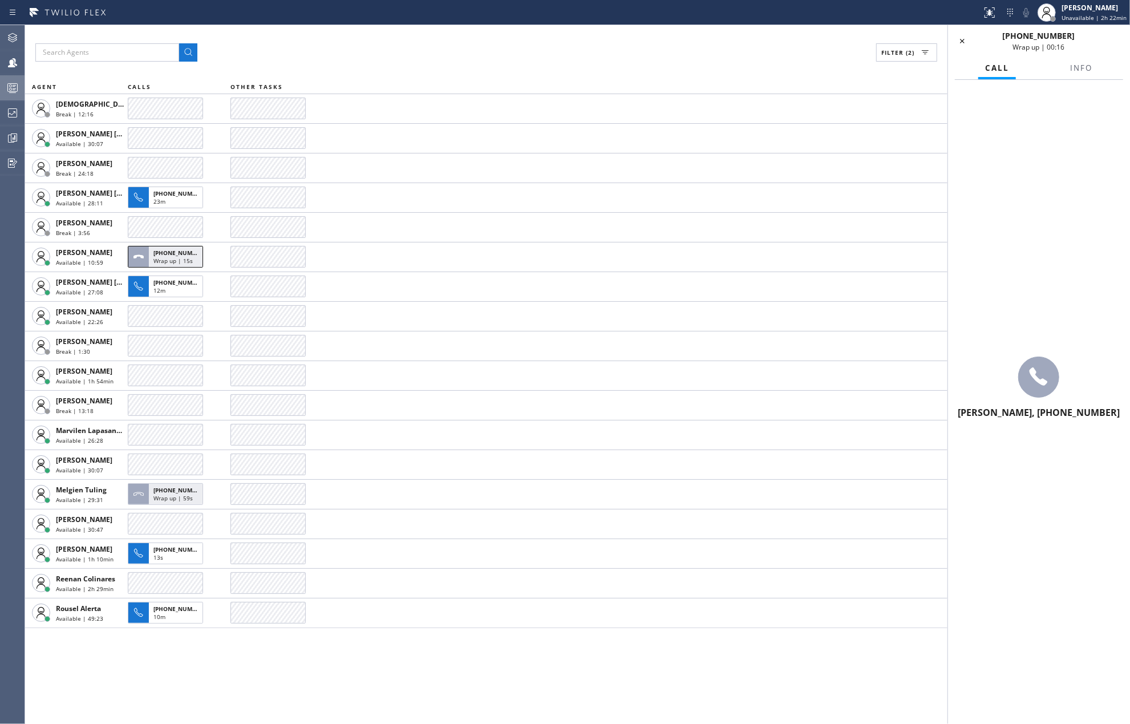
click at [416, 57] on div "Filter (2)" at bounding box center [486, 52] width 902 height 18
click at [961, 37] on icon at bounding box center [963, 41] width 14 height 14
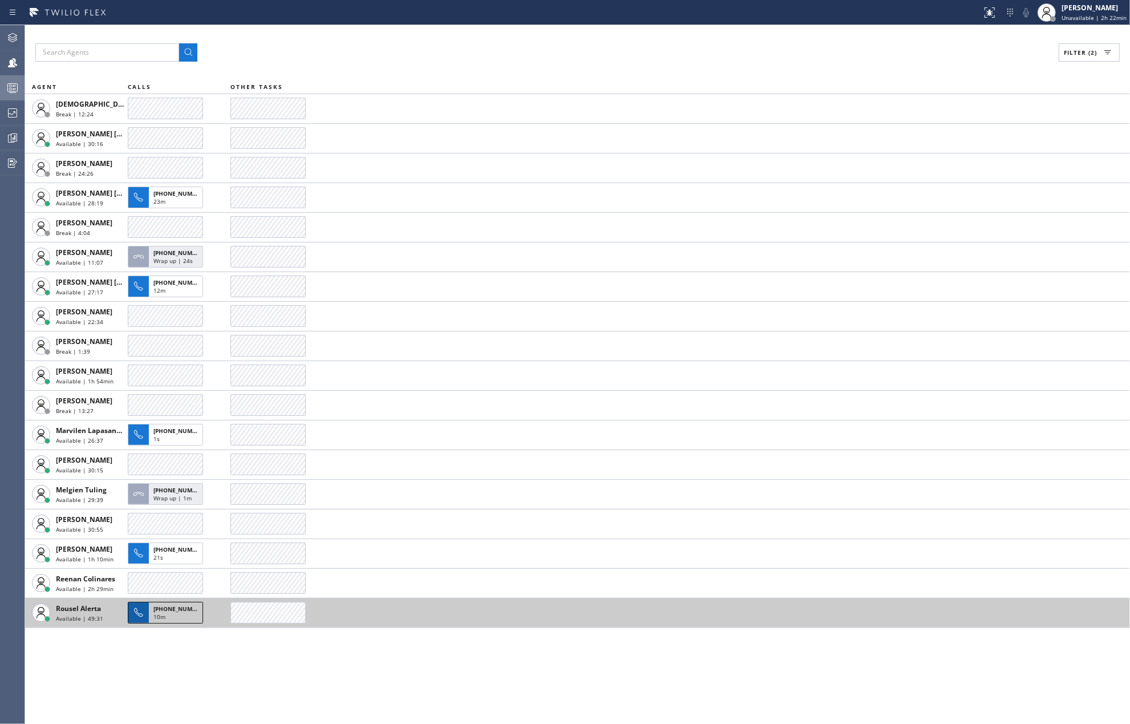
click at [172, 614] on div "10m" at bounding box center [175, 618] width 44 height 10
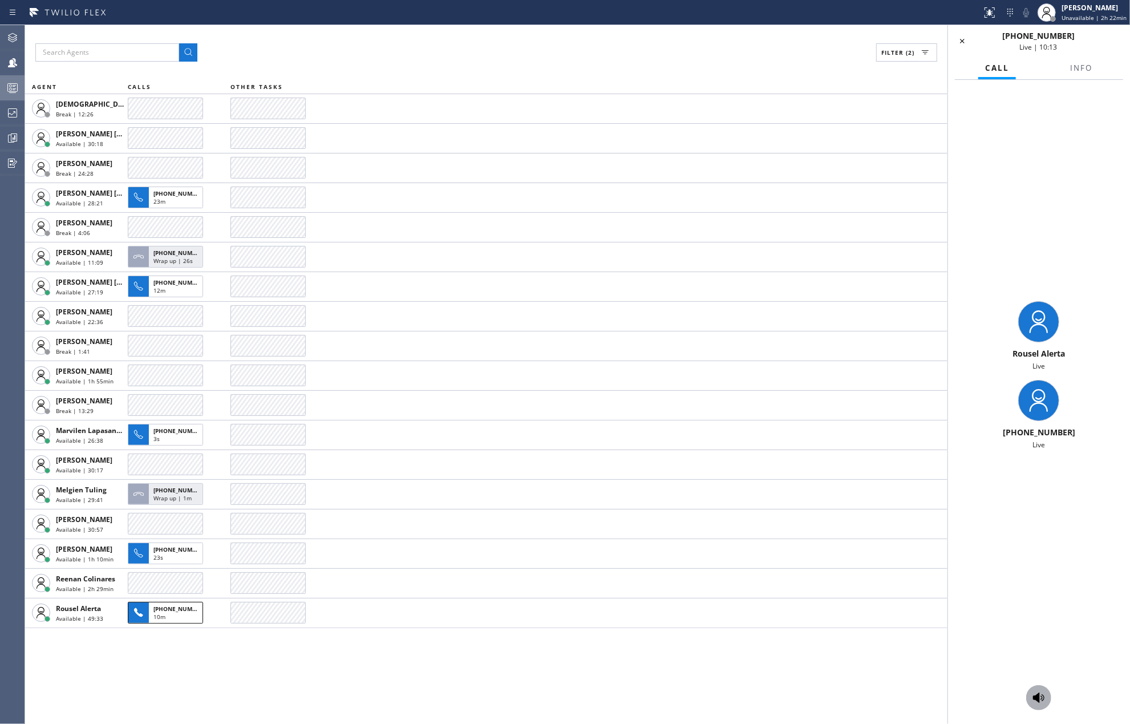
click at [1033, 693] on icon at bounding box center [1039, 698] width 14 height 14
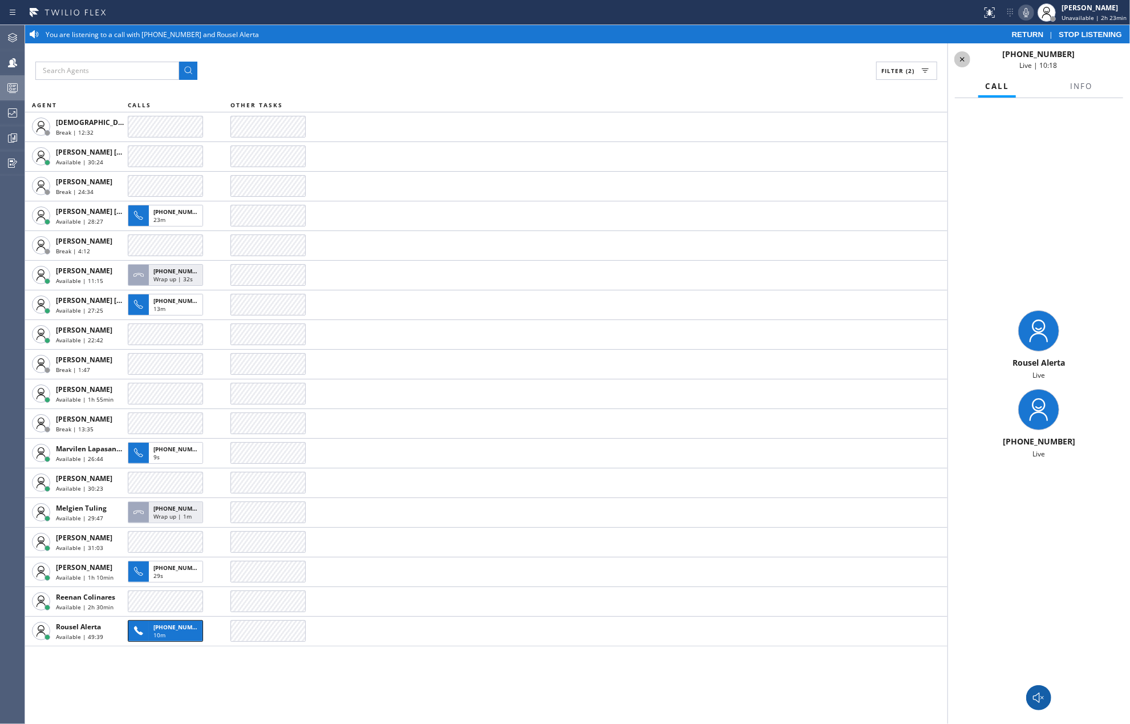
click at [963, 62] on icon at bounding box center [963, 59] width 14 height 14
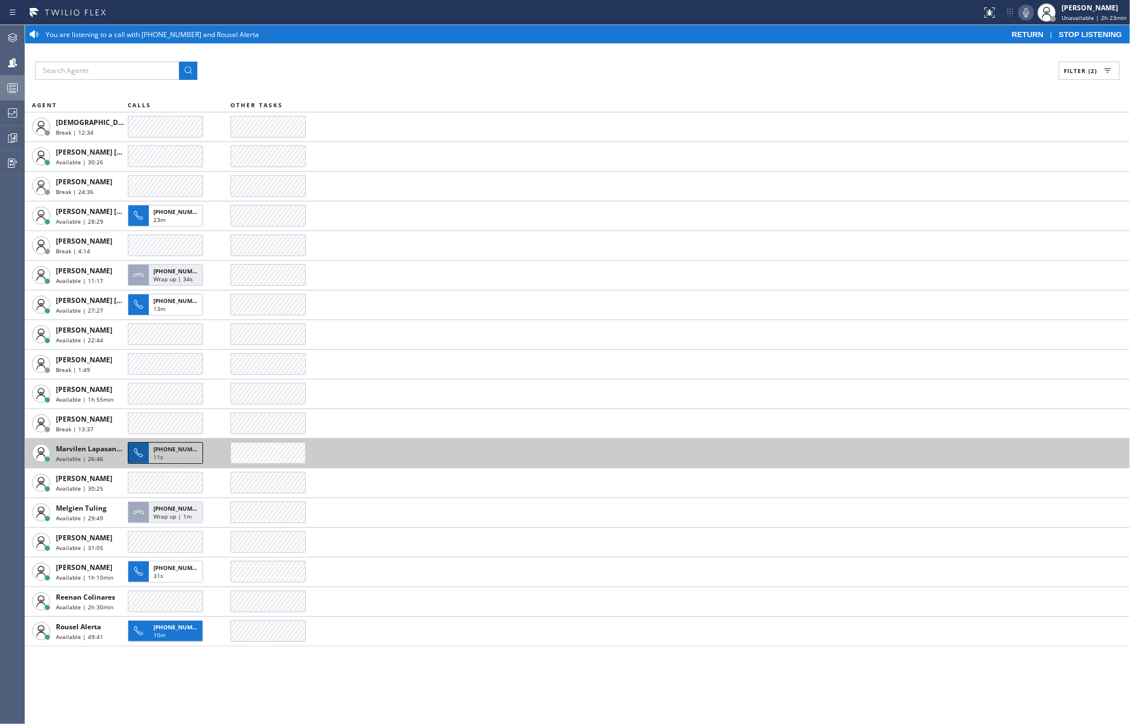
click at [159, 450] on span "+17194655634" at bounding box center [179, 449] width 52 height 8
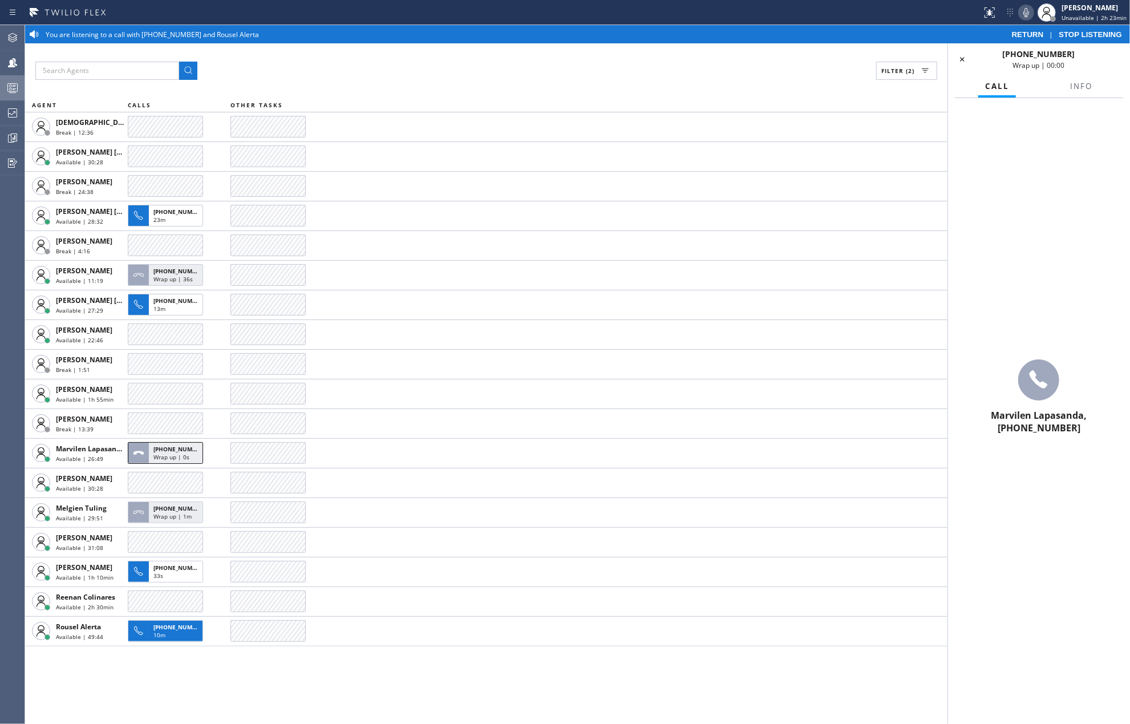
click at [1081, 32] on span "STOP LISTENING" at bounding box center [1090, 34] width 63 height 9
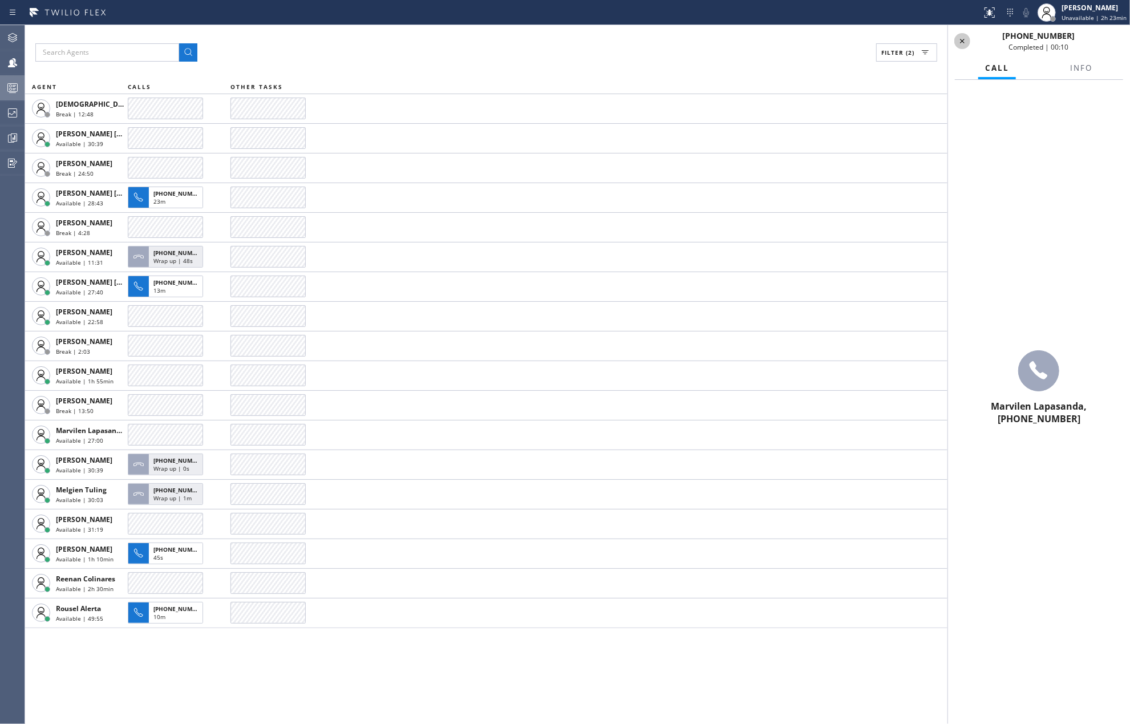
click at [968, 41] on icon at bounding box center [963, 41] width 14 height 14
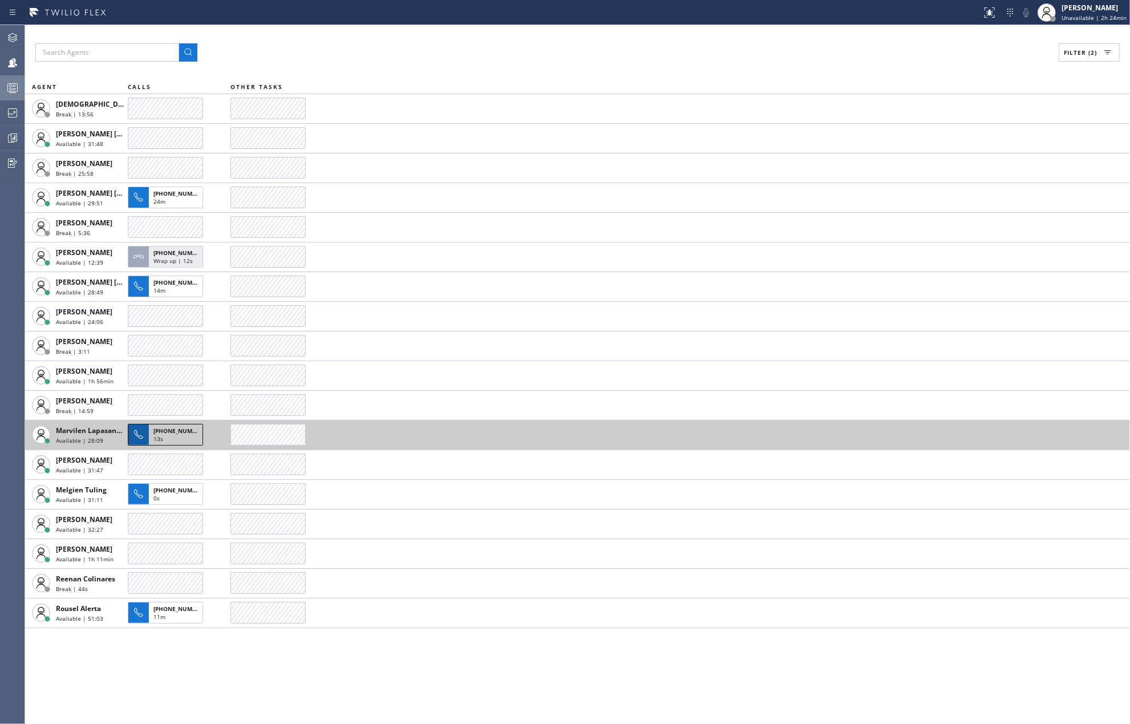
click at [159, 435] on span "13s" at bounding box center [158, 439] width 10 height 8
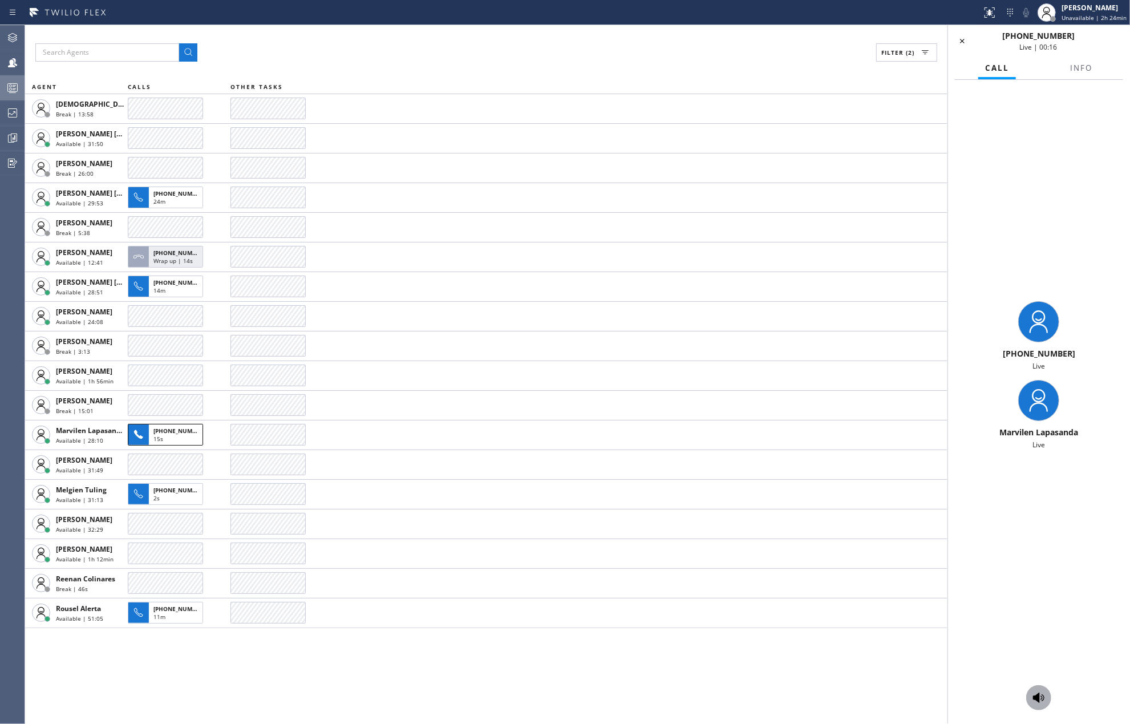
click at [1041, 694] on icon at bounding box center [1039, 698] width 14 height 14
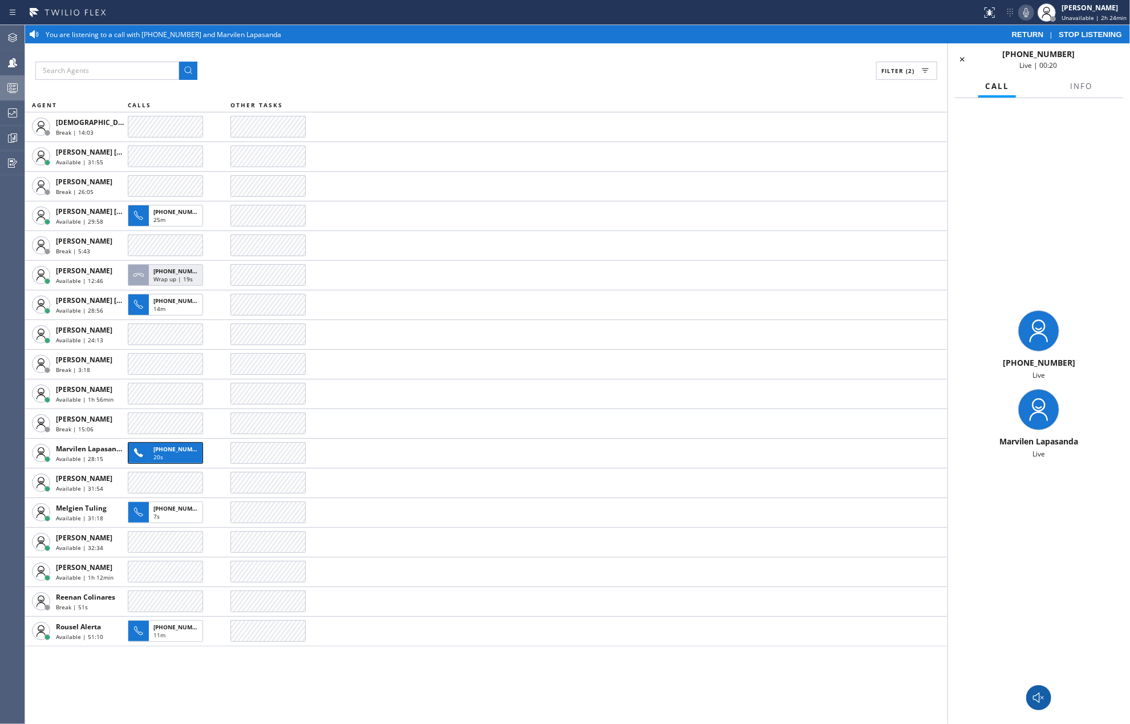
click at [1026, 13] on icon at bounding box center [1026, 13] width 14 height 14
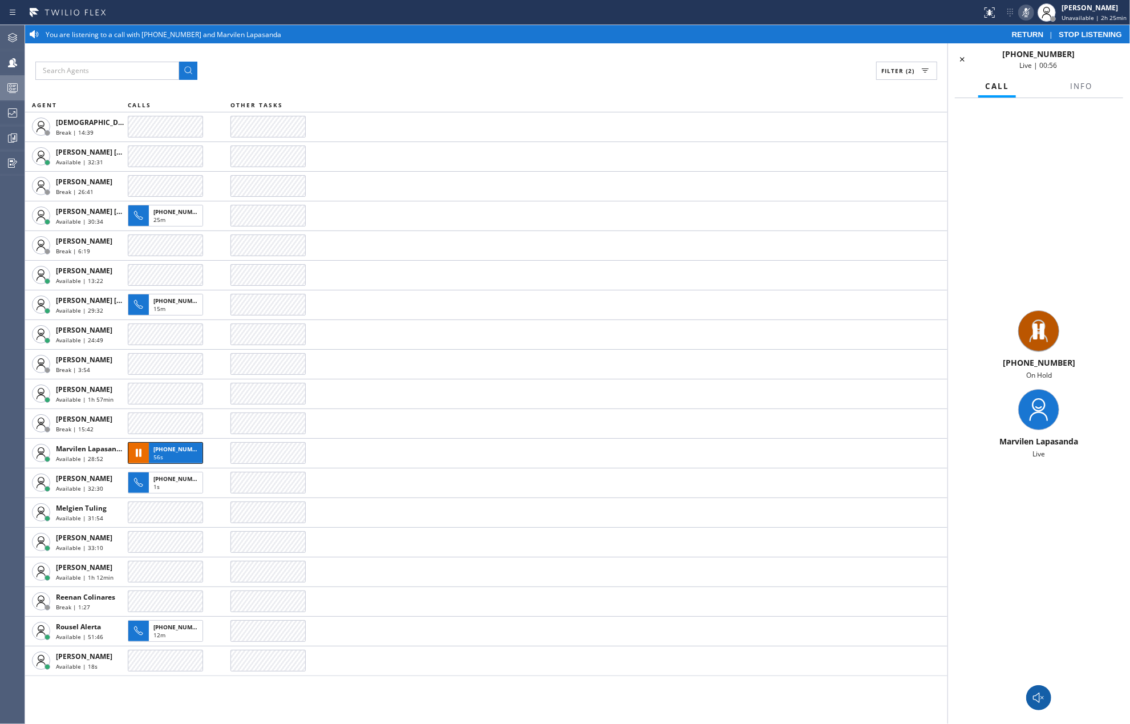
click at [391, 71] on div "Filter (2)" at bounding box center [486, 71] width 902 height 18
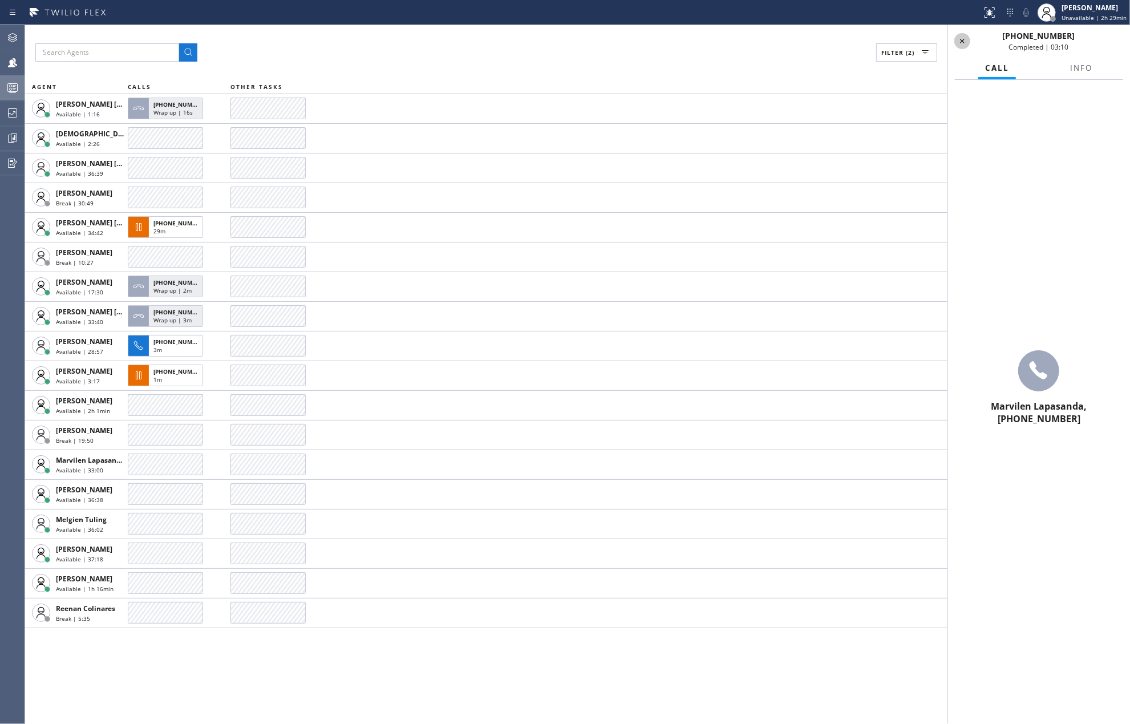
click at [964, 42] on icon at bounding box center [963, 41] width 14 height 14
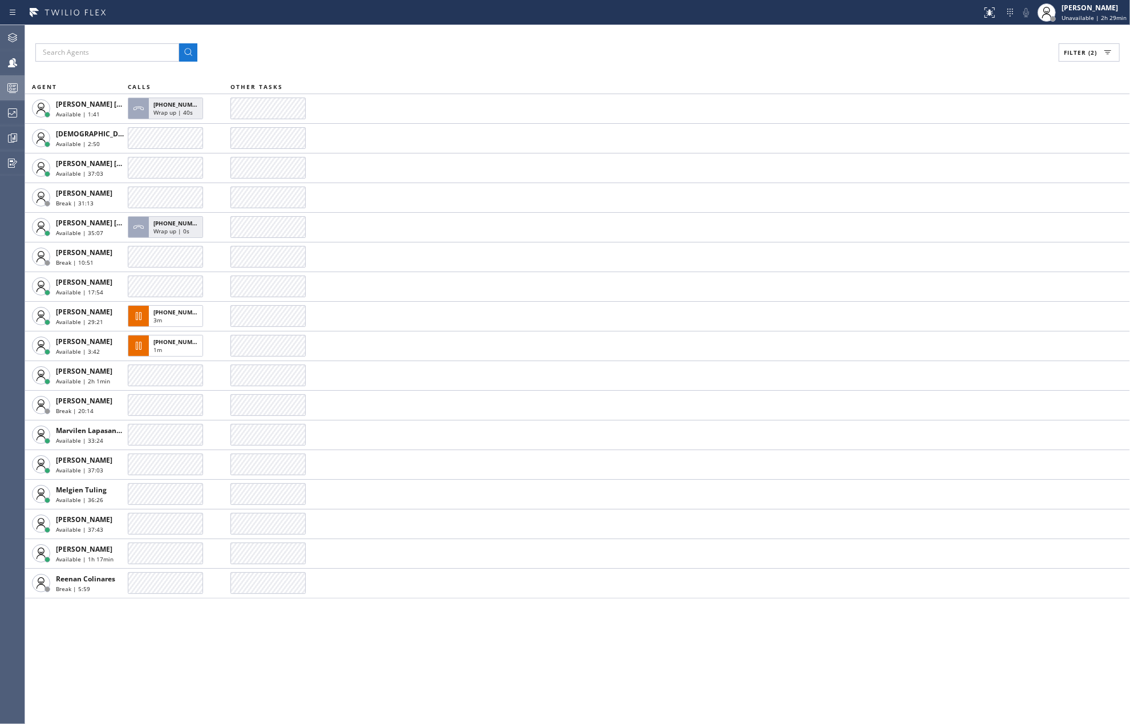
click at [329, 67] on div "Filter (2) AGENT CALLS OTHER TASKS Ashley Barbie Laurente Available | 1:41 +180…" at bounding box center [577, 374] width 1105 height 699
click at [6, 89] on icon at bounding box center [13, 88] width 14 height 14
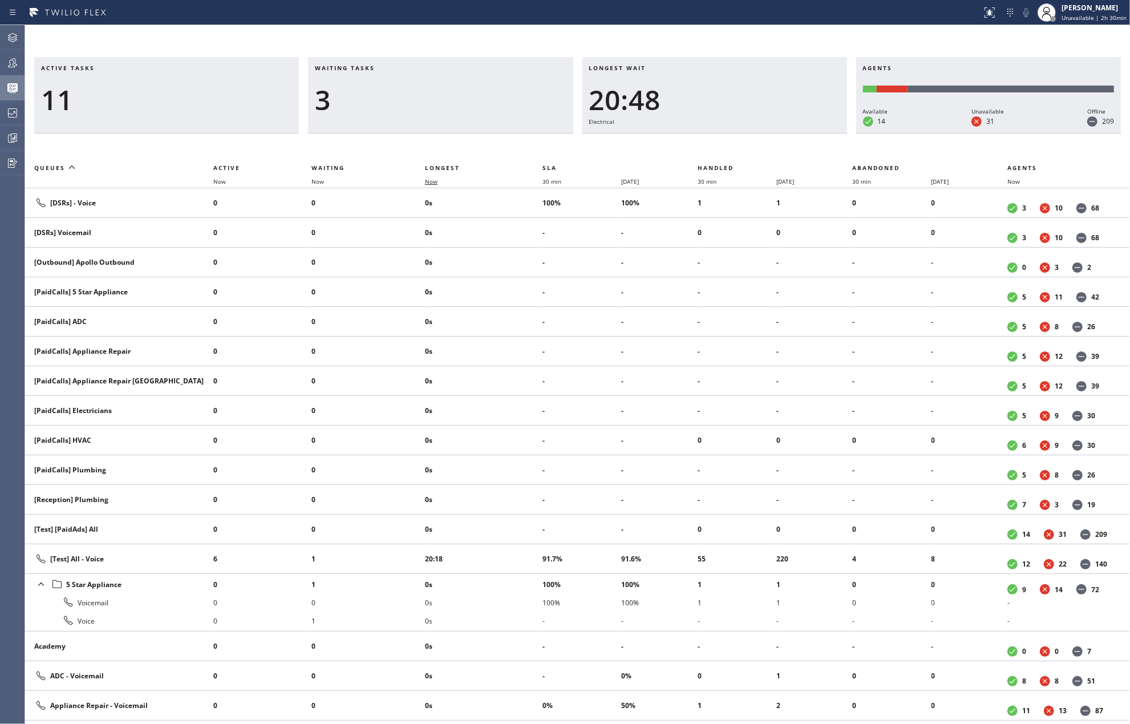
click at [441, 181] on span "Now" at bounding box center [438, 181] width 26 height 8
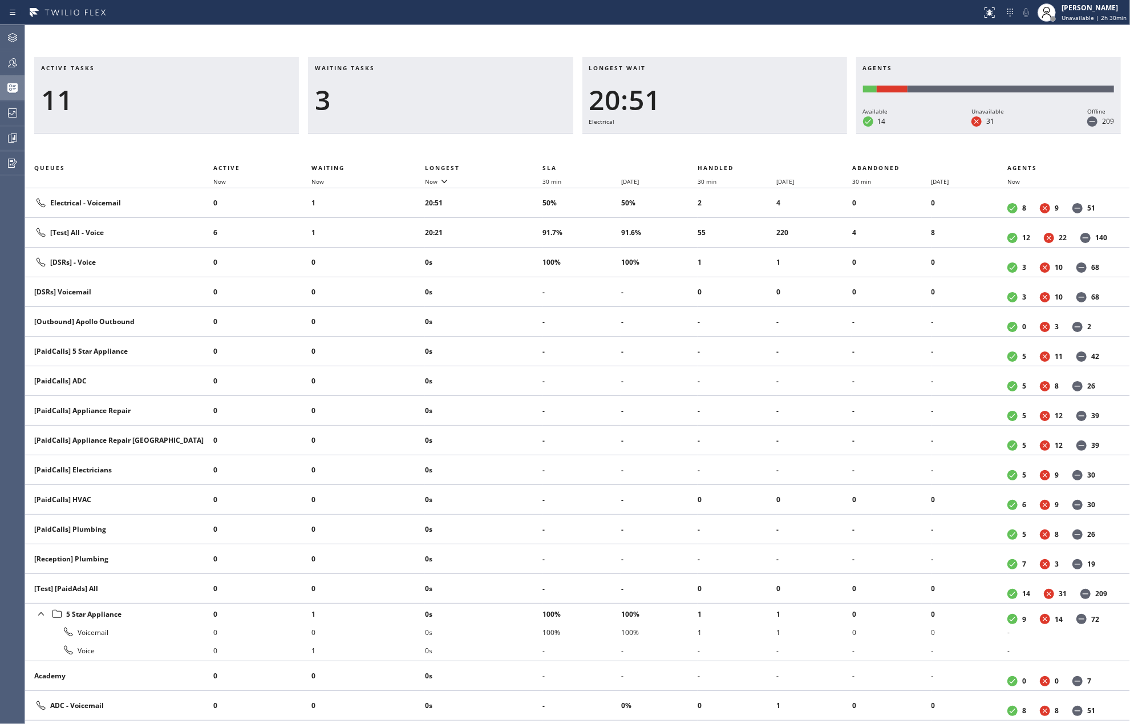
click at [17, 66] on icon at bounding box center [13, 63] width 14 height 14
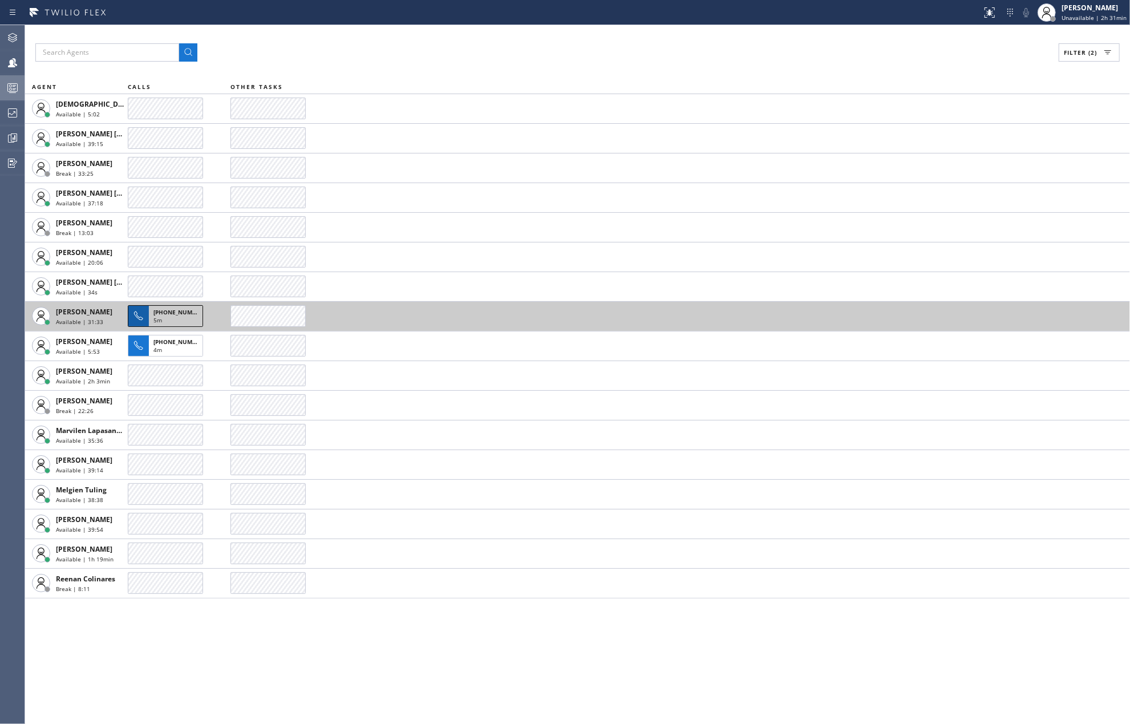
click at [165, 319] on div "5m" at bounding box center [175, 321] width 44 height 10
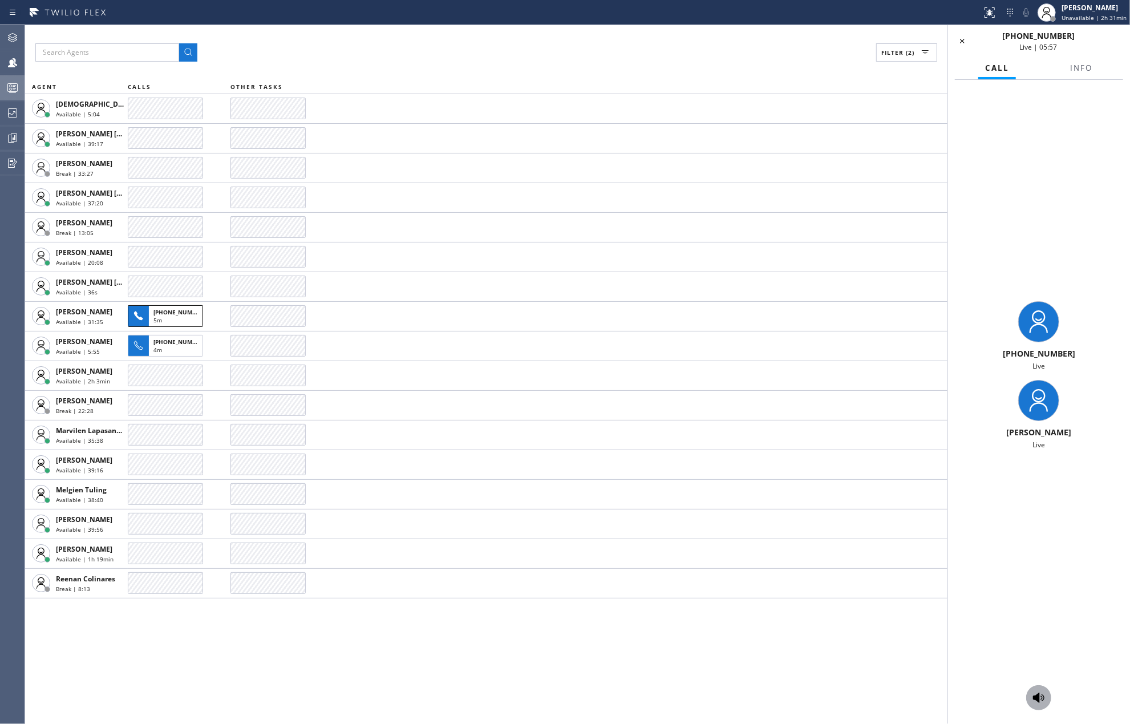
click at [1041, 694] on icon at bounding box center [1039, 698] width 14 height 14
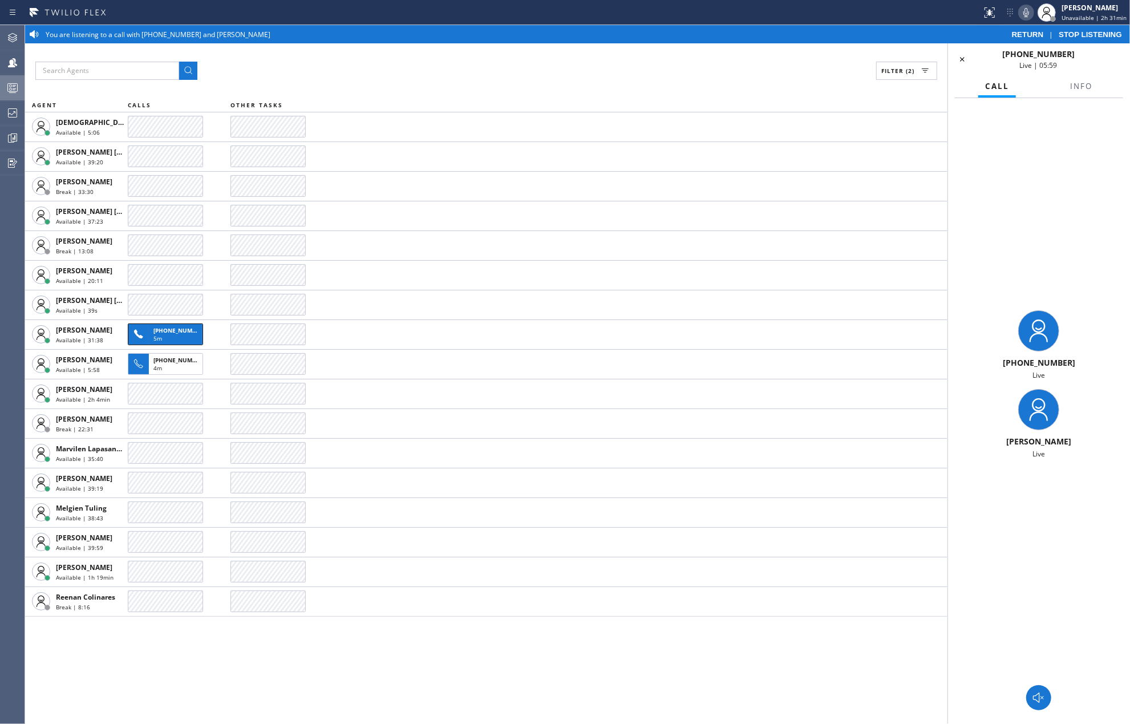
click at [1029, 14] on icon at bounding box center [1026, 12] width 6 height 9
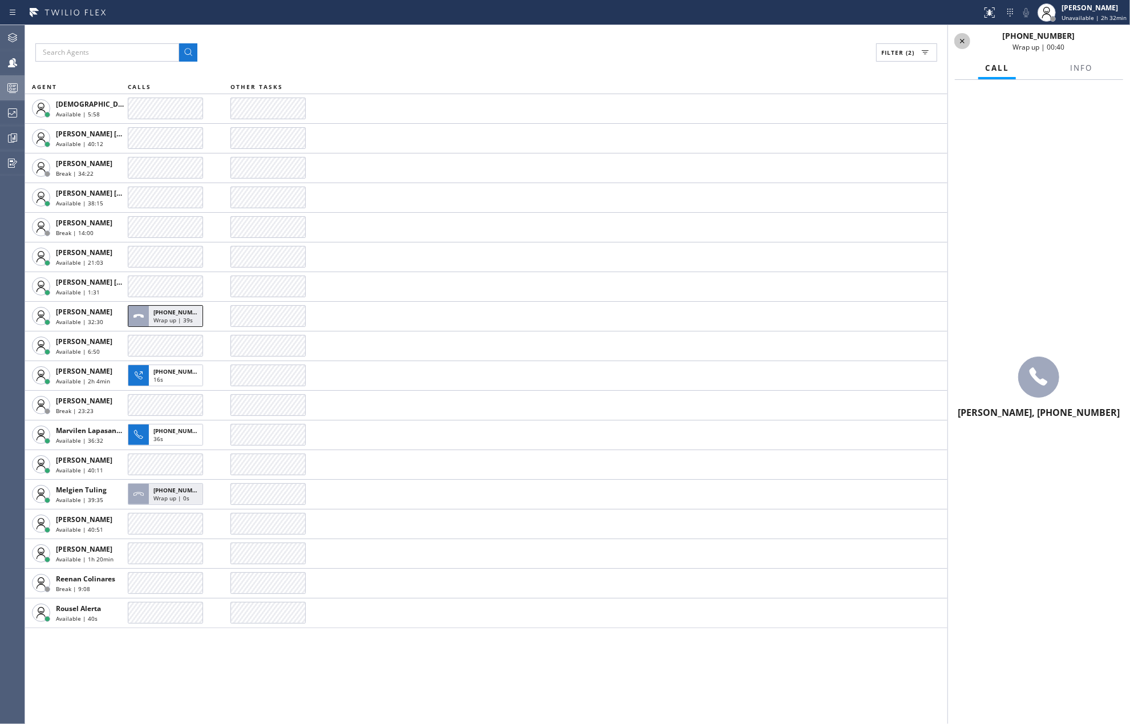
click at [966, 46] on icon at bounding box center [963, 41] width 14 height 14
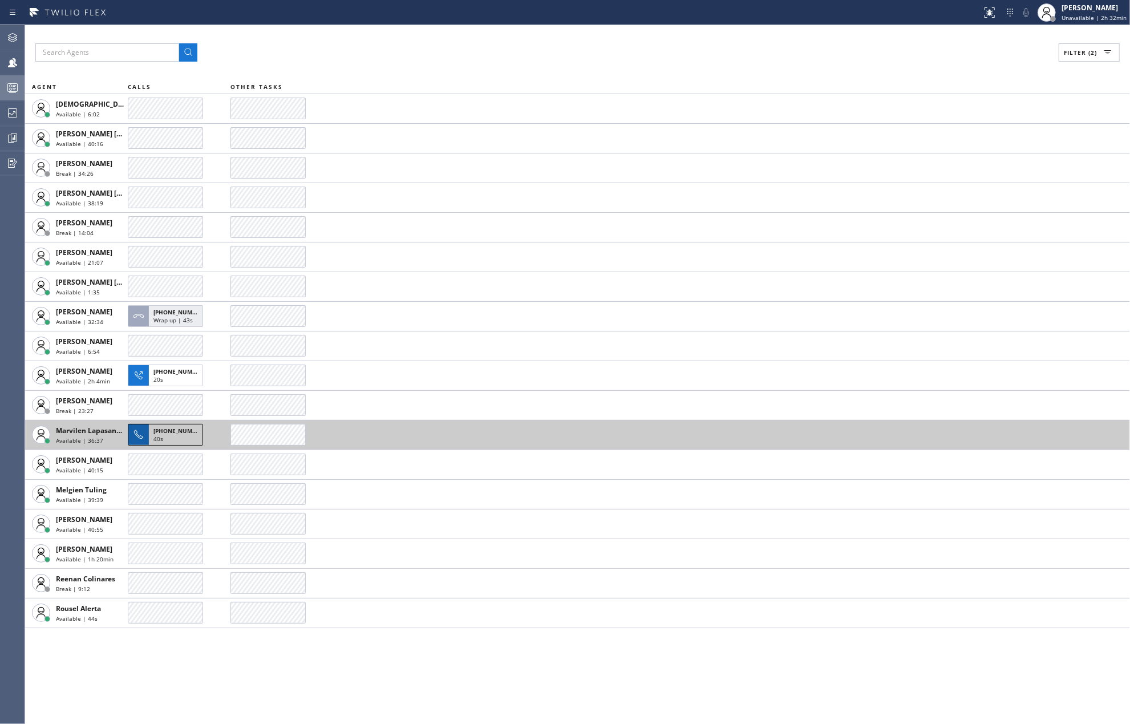
click at [156, 430] on span "+18189676783" at bounding box center [179, 431] width 52 height 8
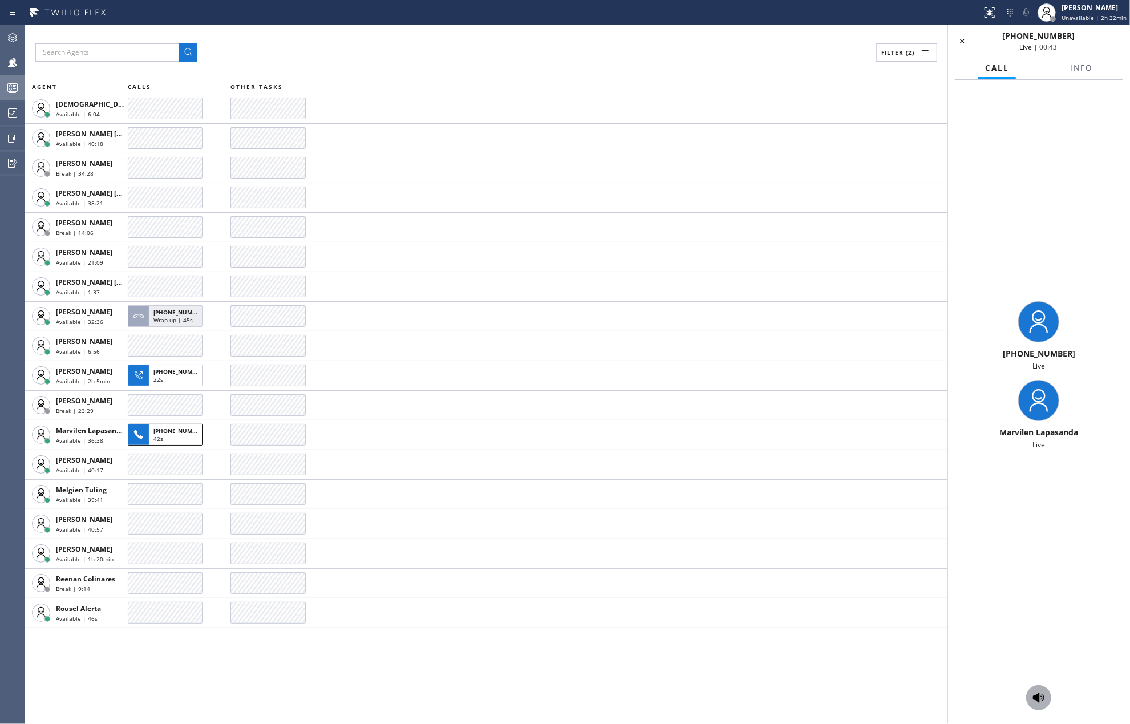
click at [1037, 696] on icon at bounding box center [1038, 698] width 11 height 10
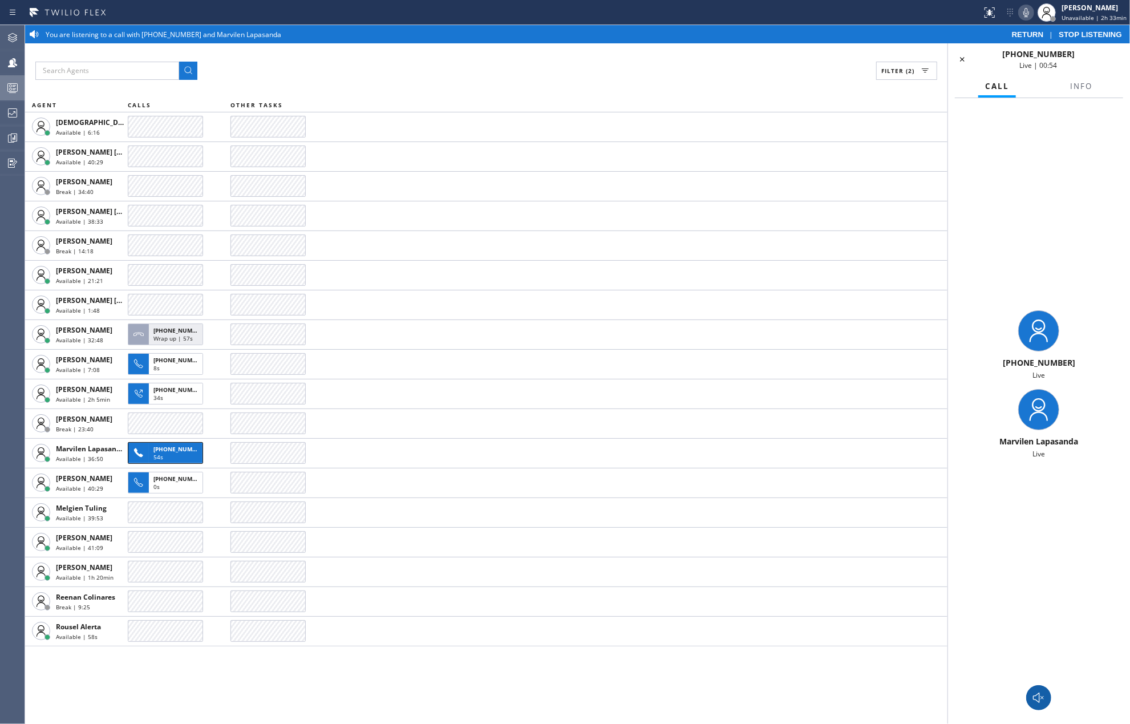
click at [1033, 7] on icon at bounding box center [1026, 13] width 14 height 14
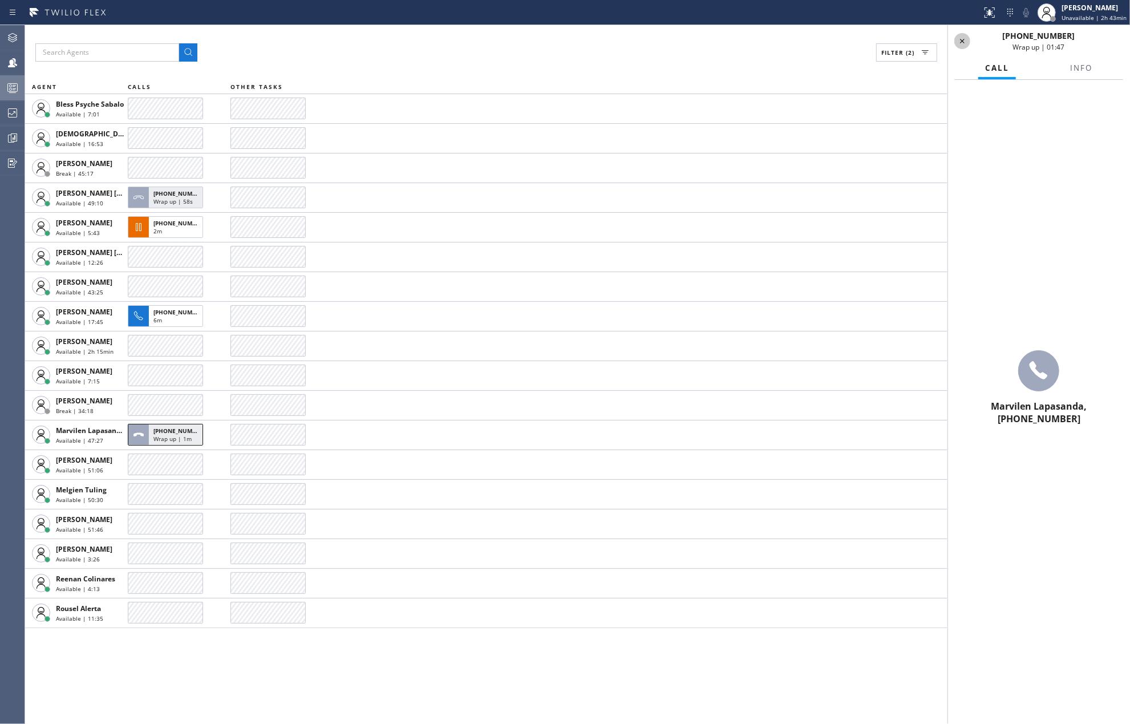
click at [960, 43] on icon at bounding box center [963, 41] width 14 height 14
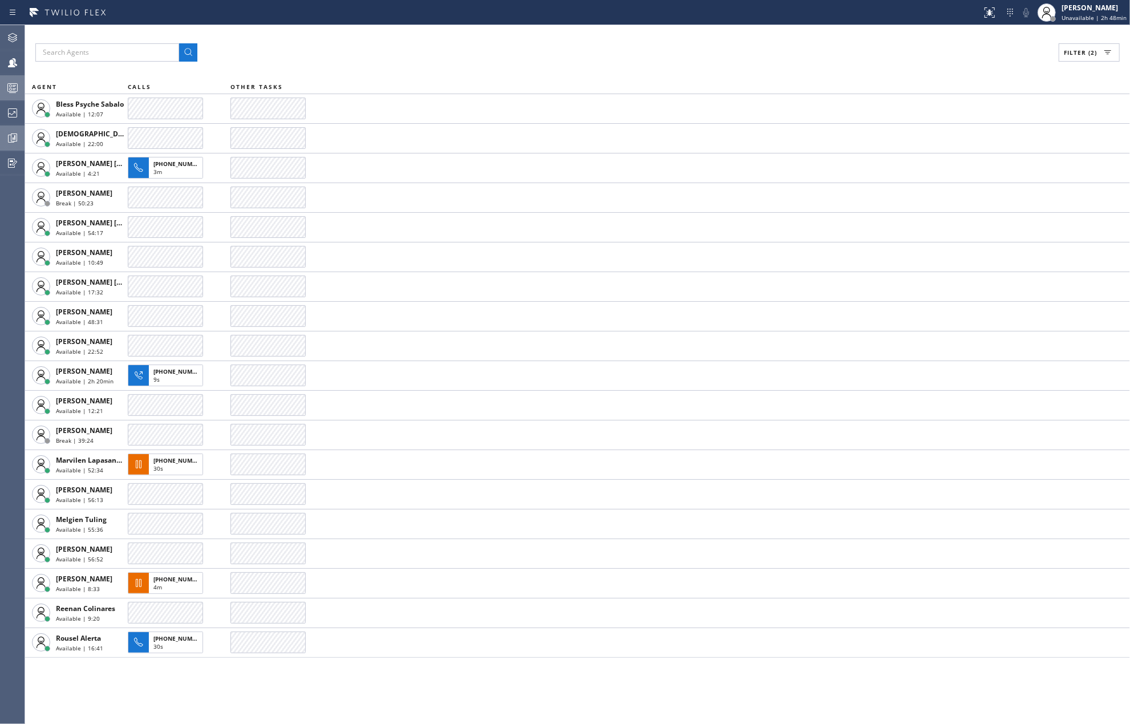
click at [11, 135] on icon at bounding box center [14, 137] width 6 height 8
